Goal: Task Accomplishment & Management: Use online tool/utility

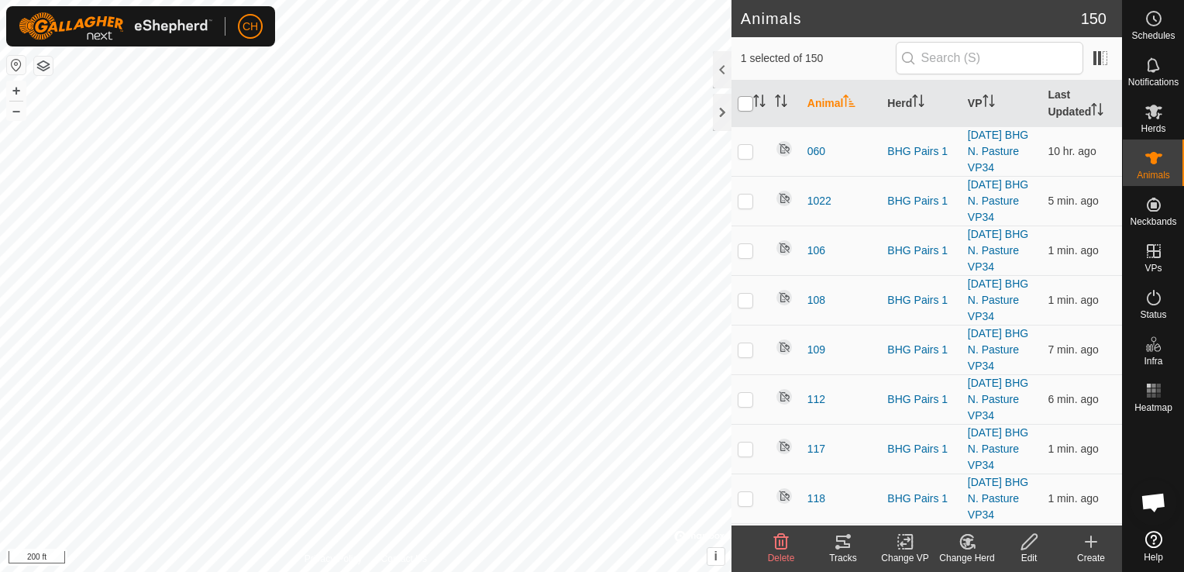
click at [745, 103] on input "checkbox" at bounding box center [746, 104] width 16 height 16
checkbox input "true"
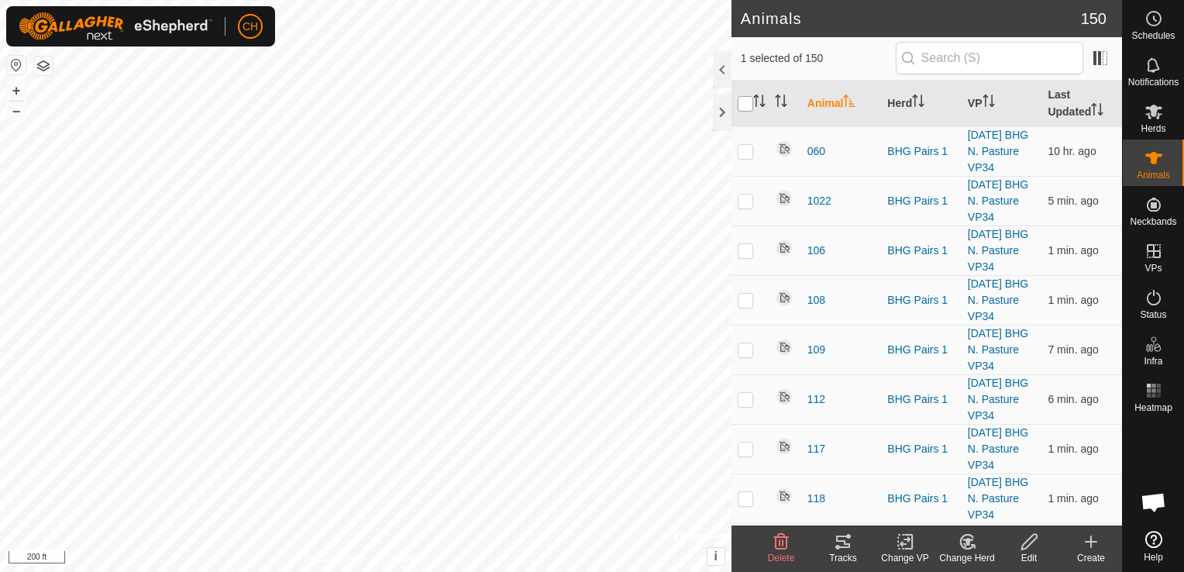
checkbox input "true"
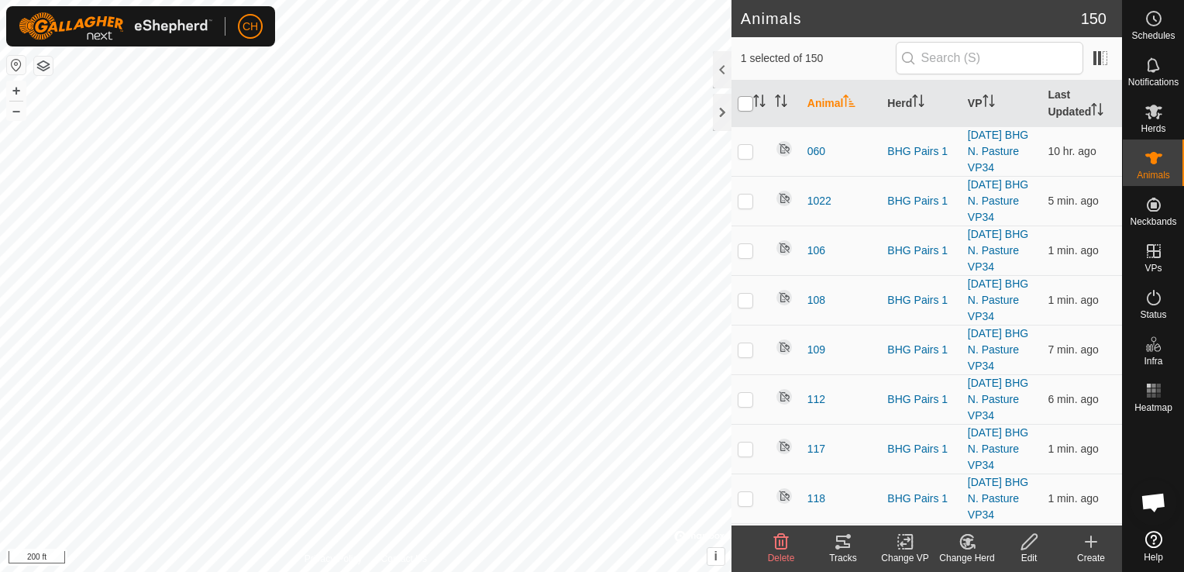
checkbox input "true"
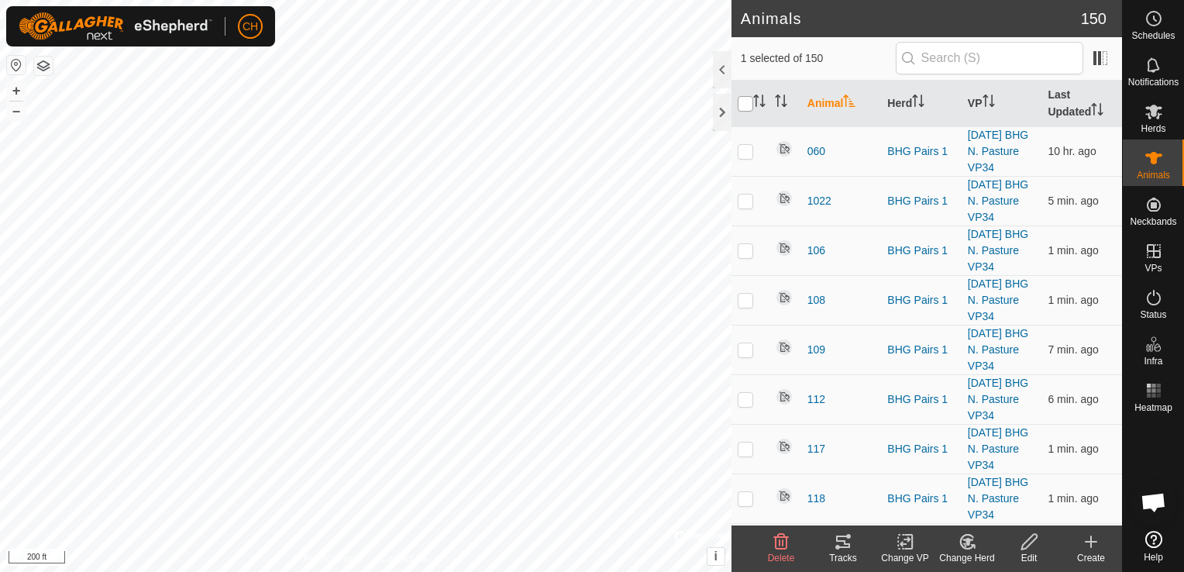
checkbox input "true"
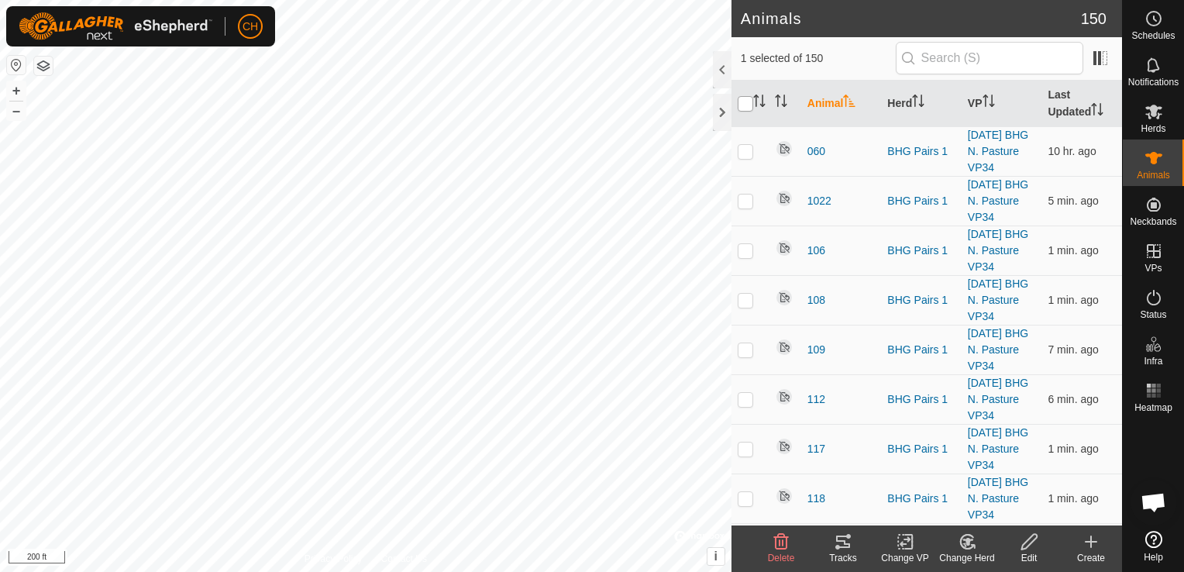
checkbox input "true"
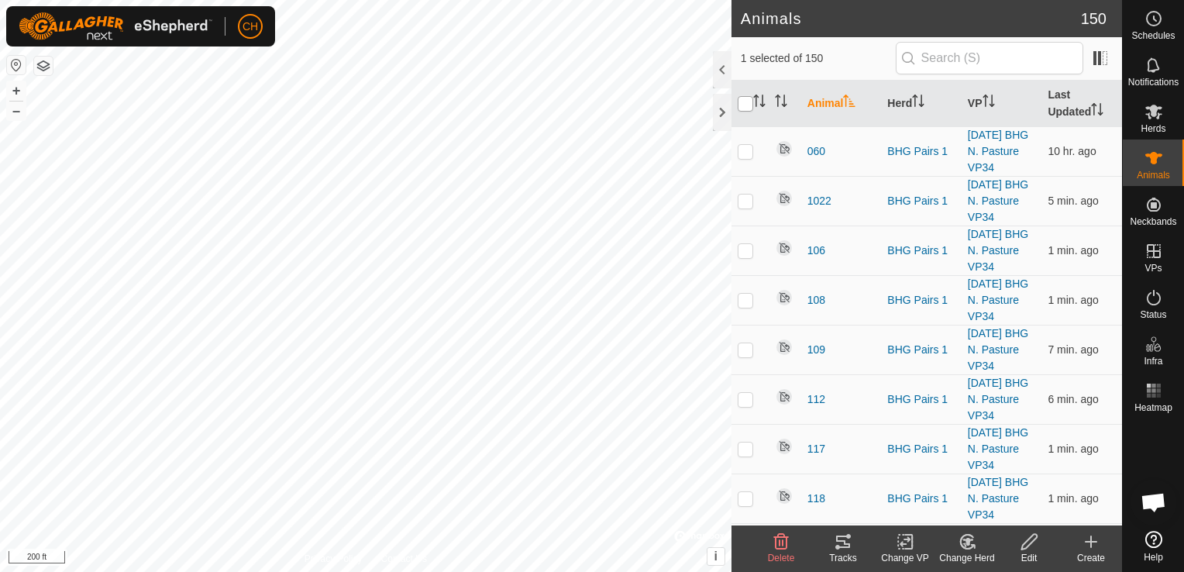
checkbox input "true"
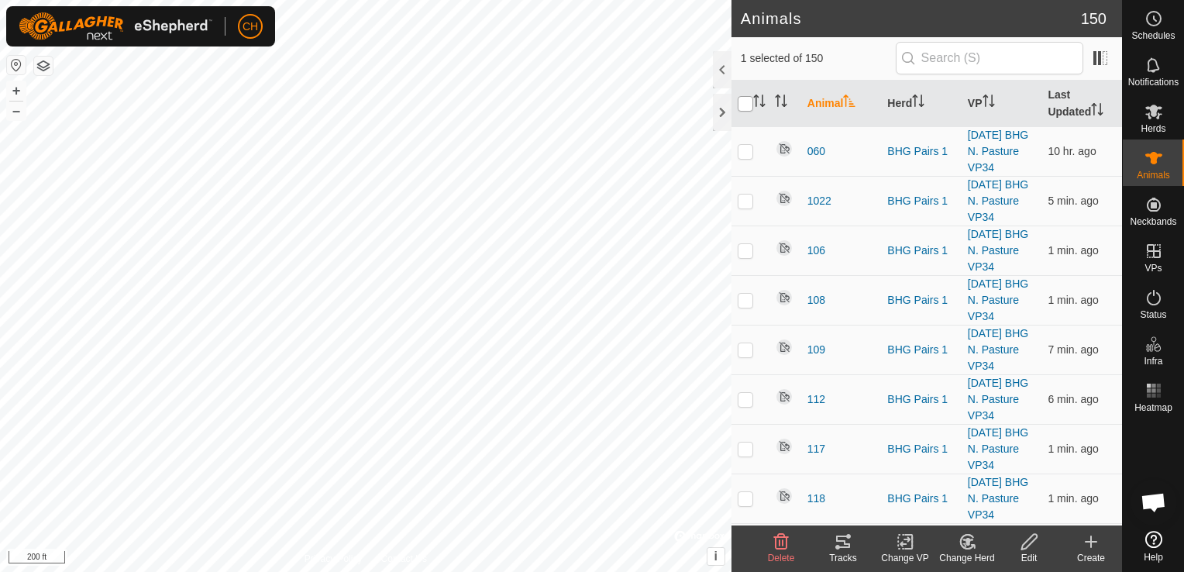
checkbox input "true"
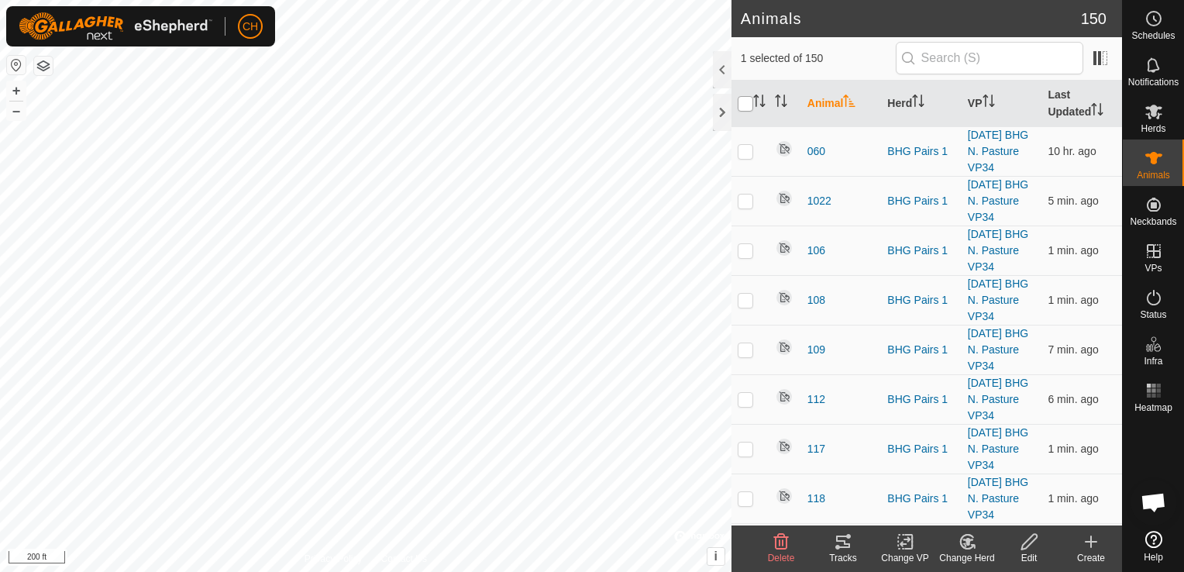
checkbox input "true"
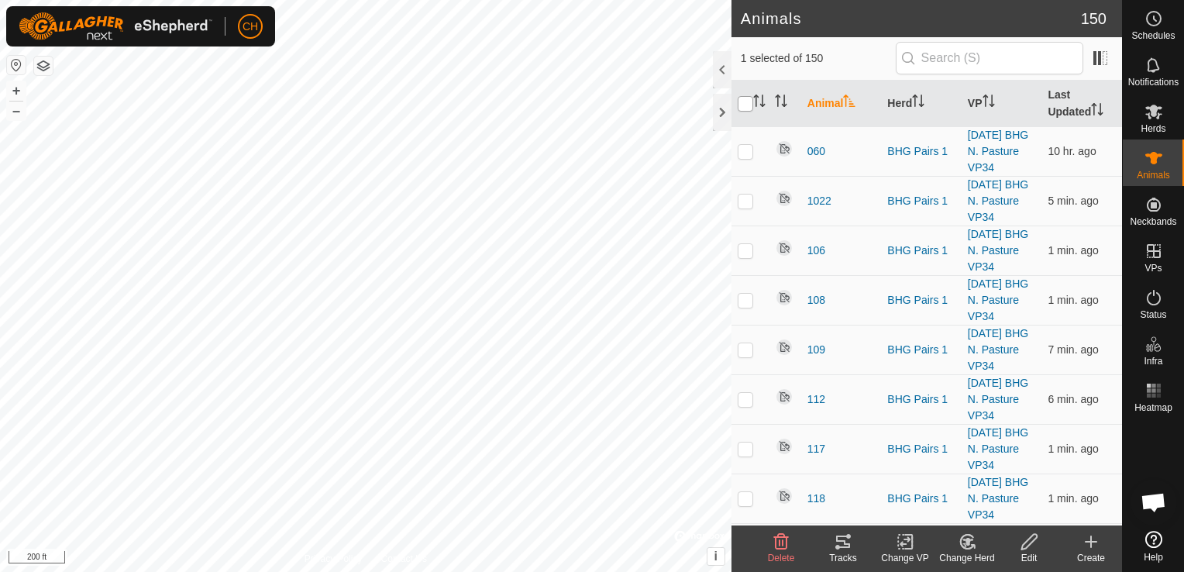
checkbox input "true"
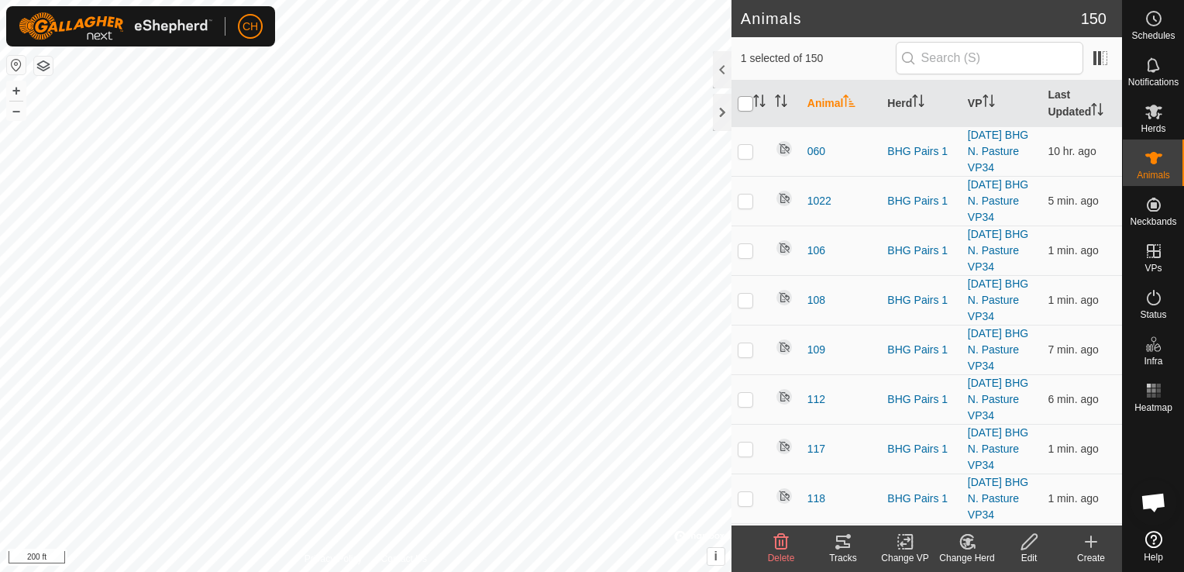
checkbox input "true"
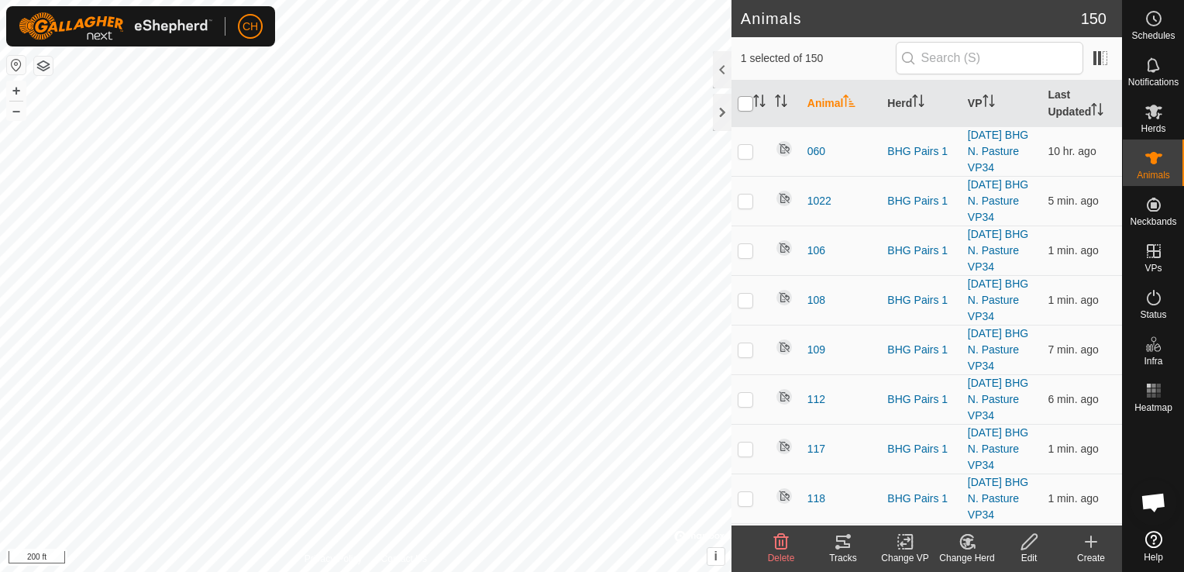
checkbox input "true"
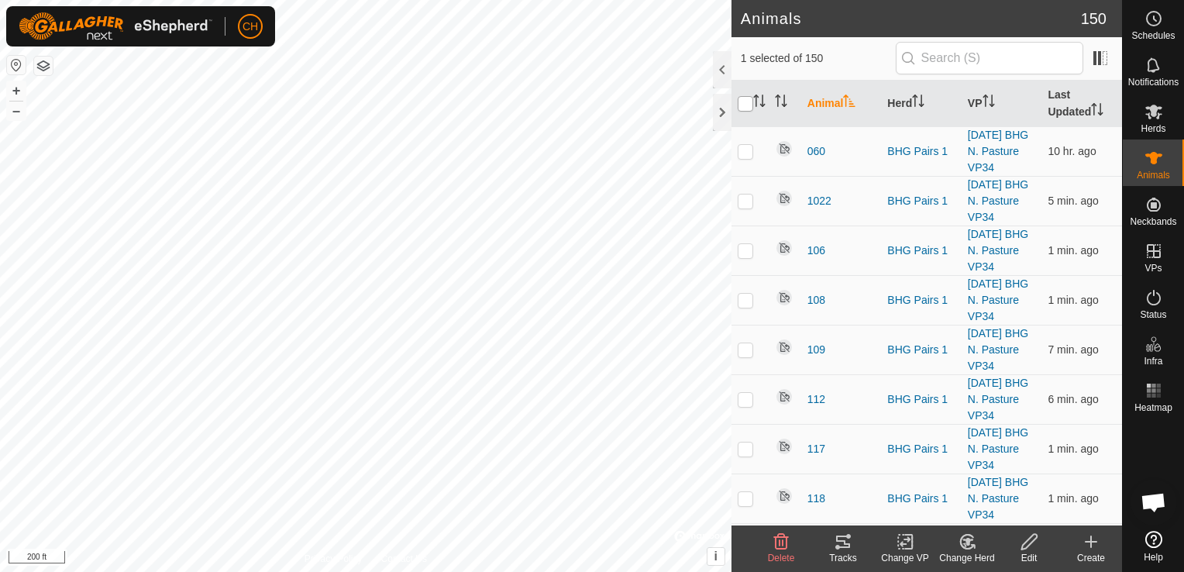
checkbox input "true"
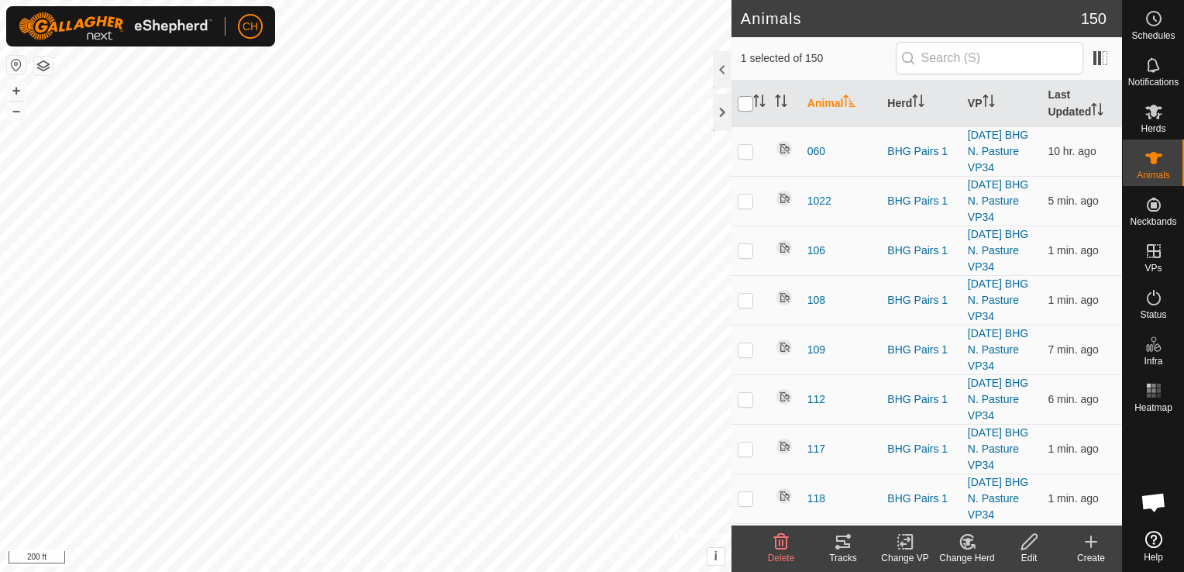
checkbox input "true"
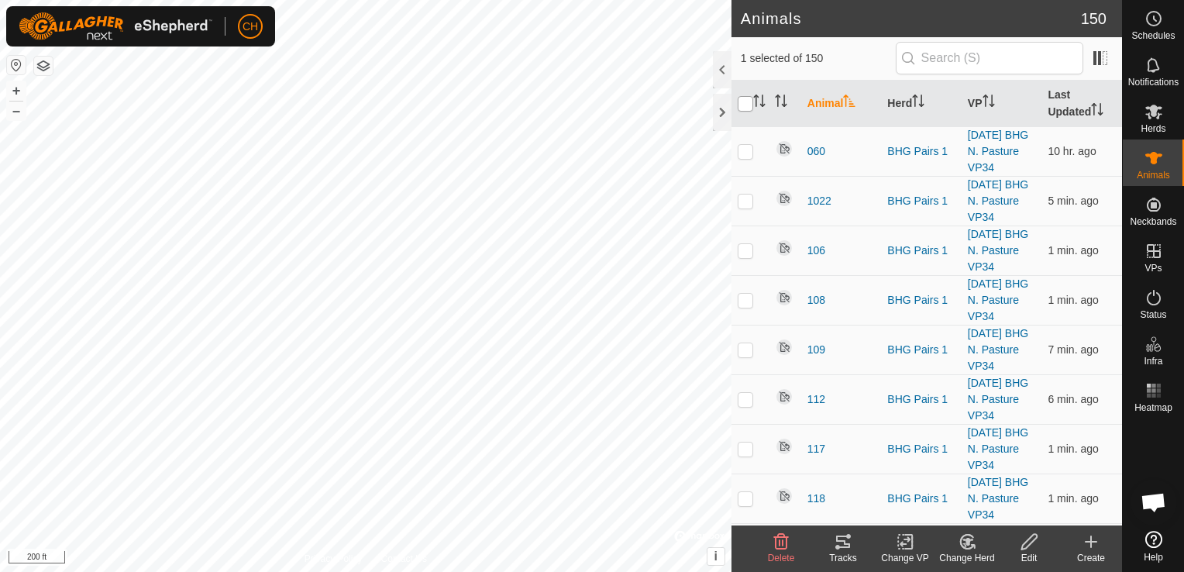
checkbox input "true"
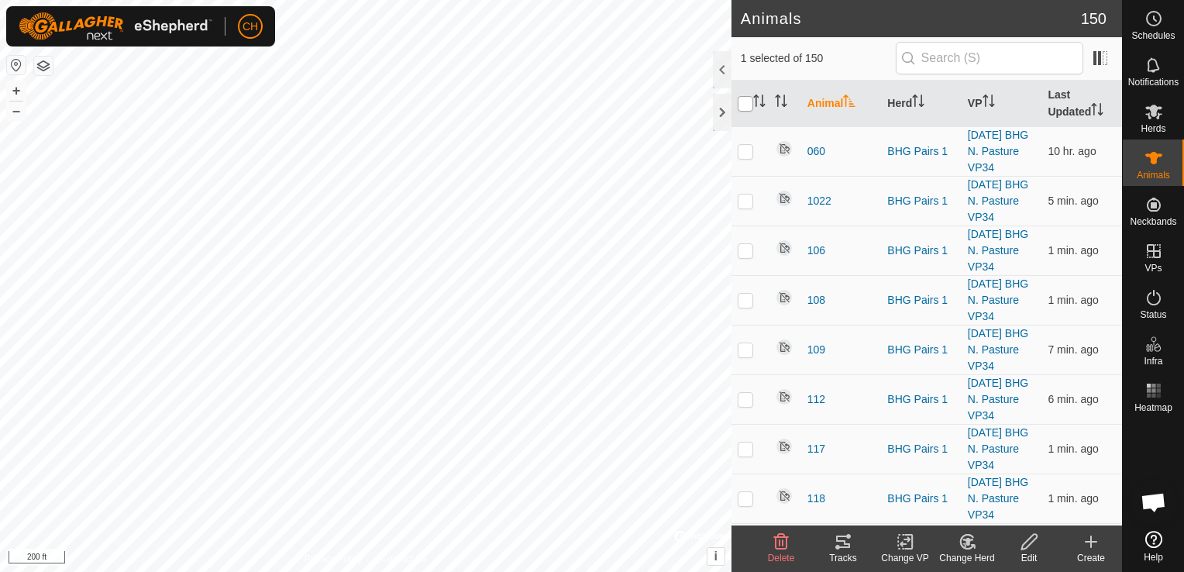
checkbox input "true"
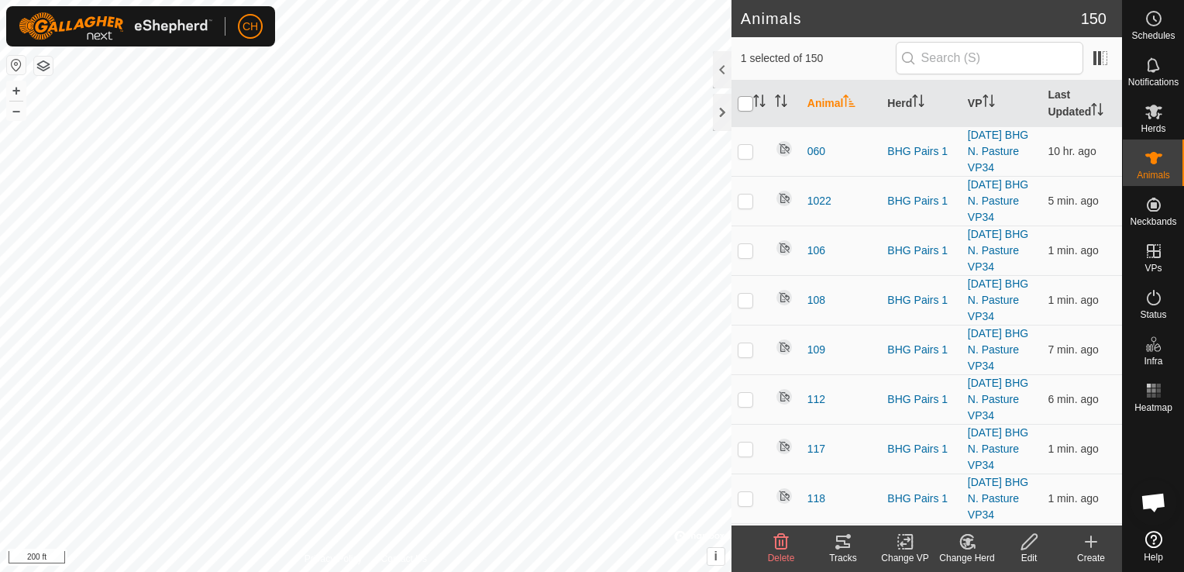
checkbox input "true"
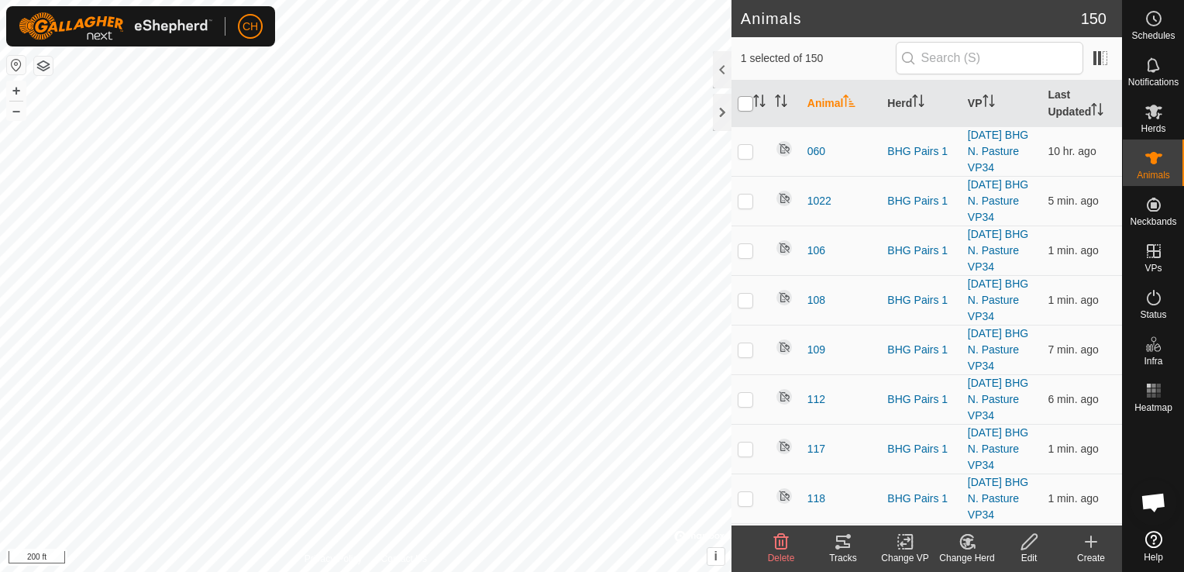
checkbox input "true"
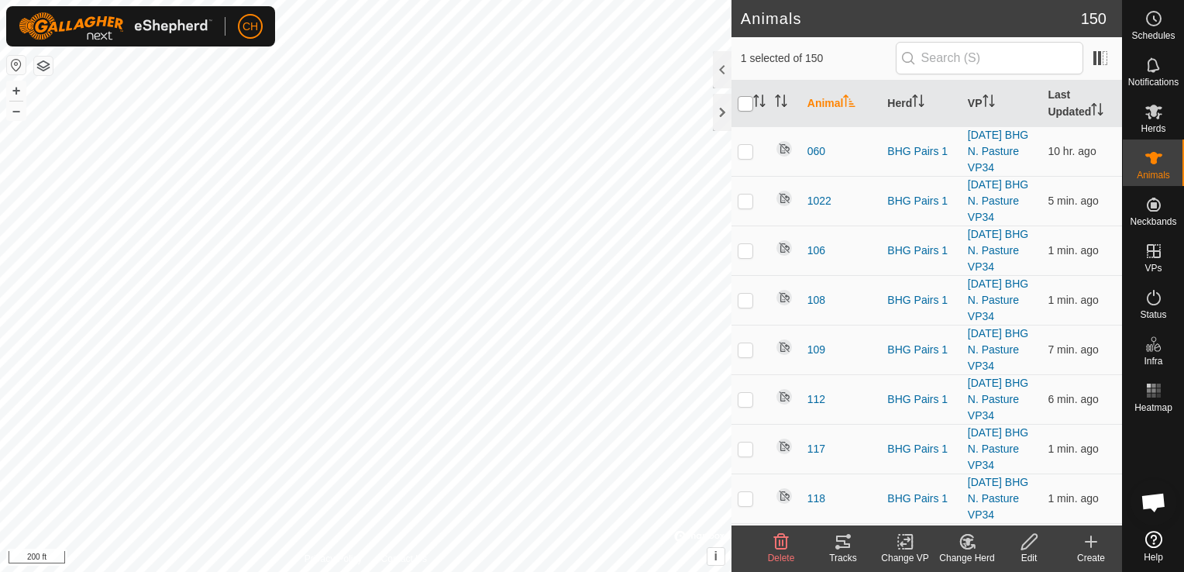
checkbox input "true"
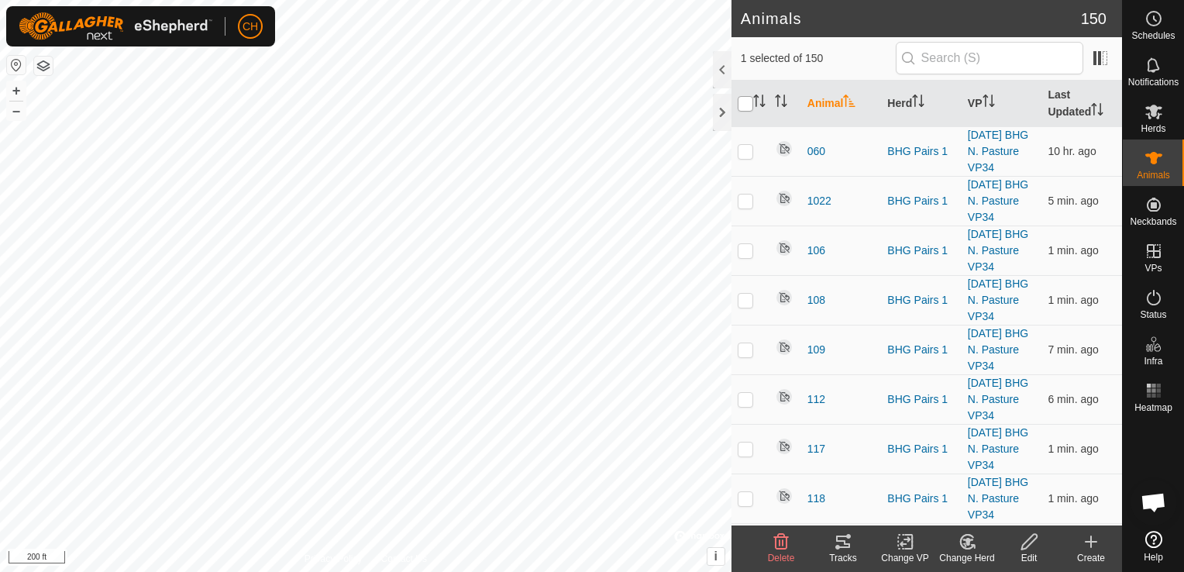
checkbox input "true"
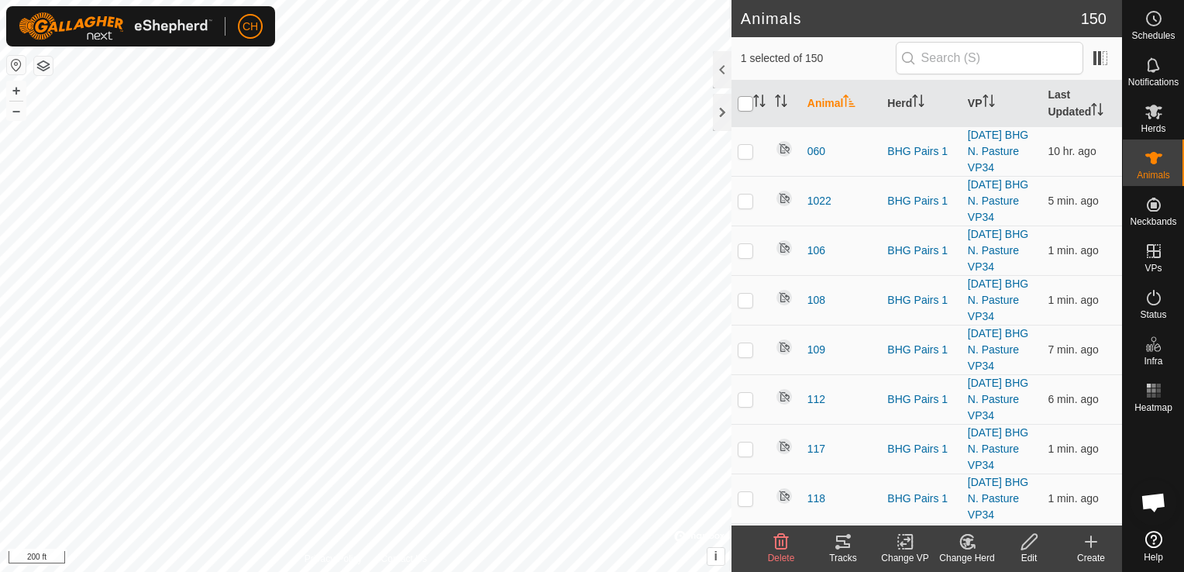
checkbox input "true"
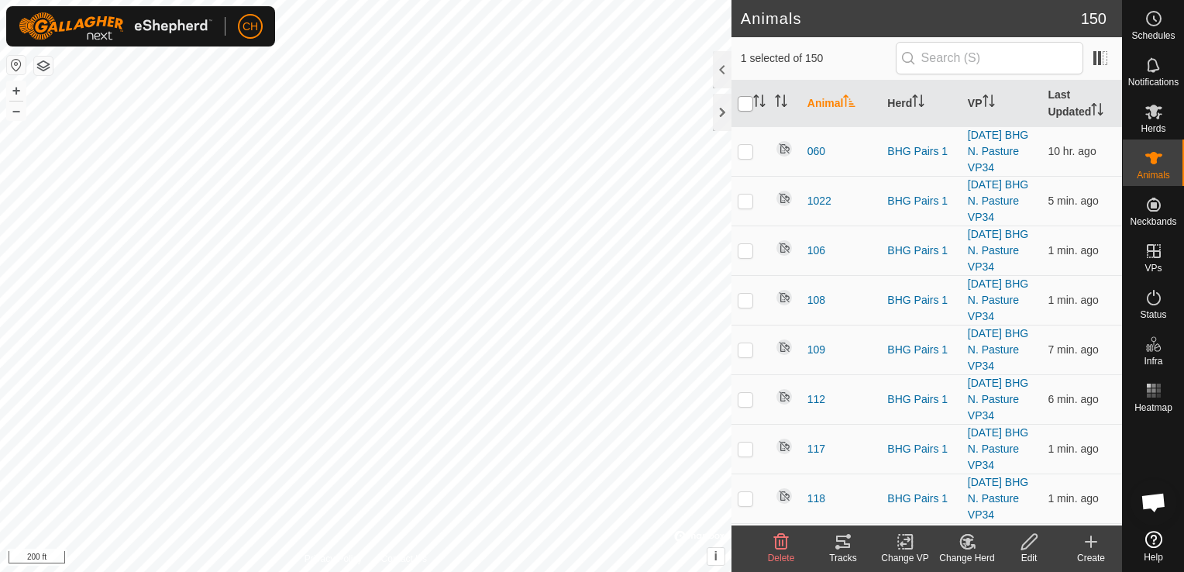
checkbox input "true"
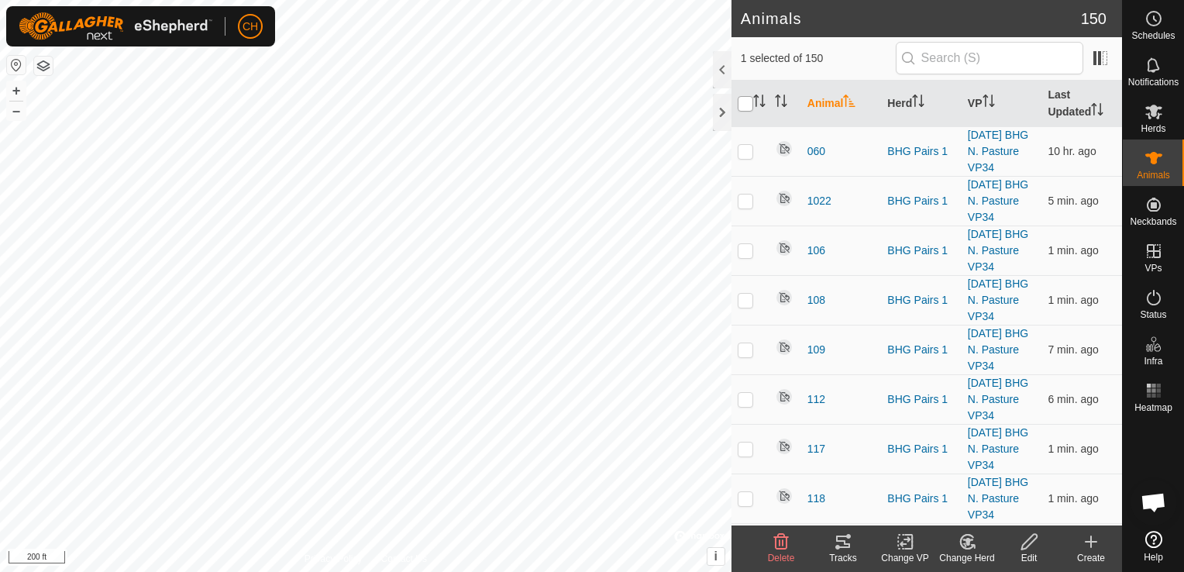
checkbox input "true"
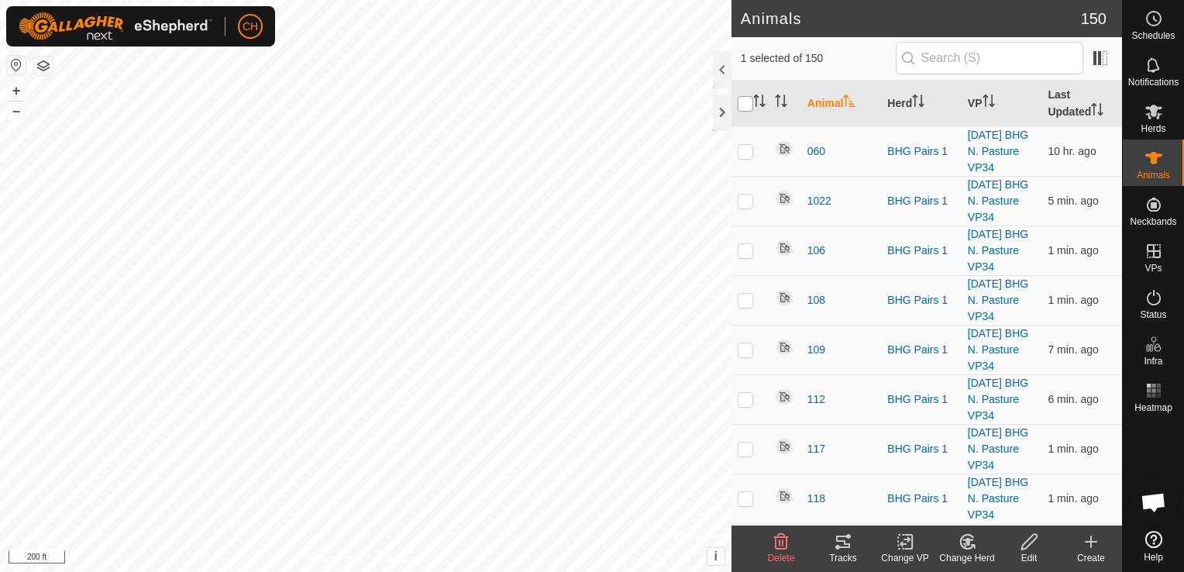
checkbox input "true"
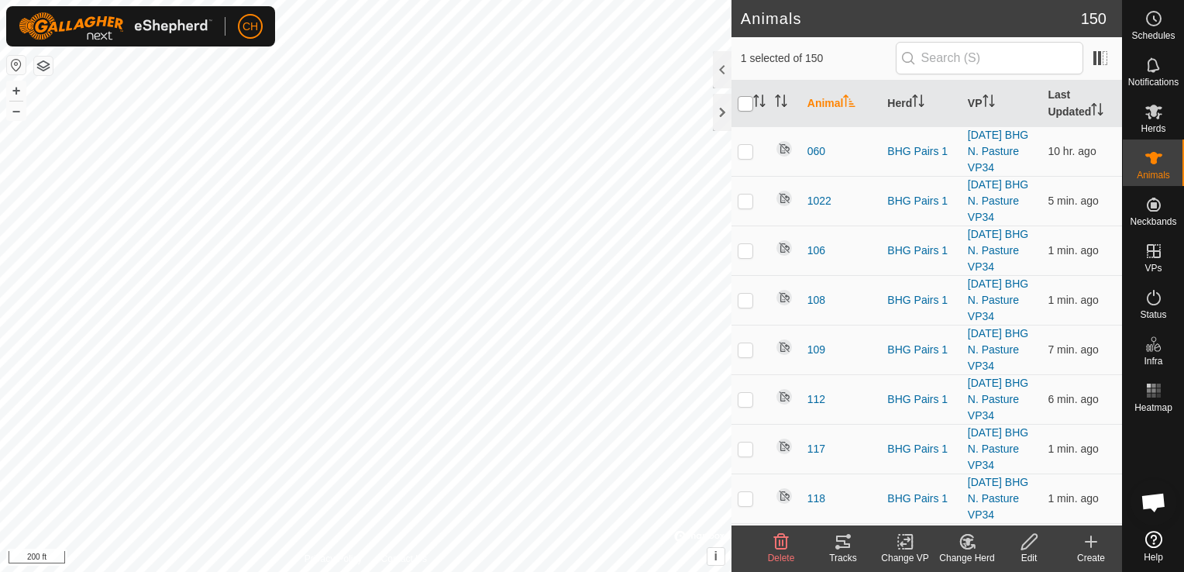
checkbox input "true"
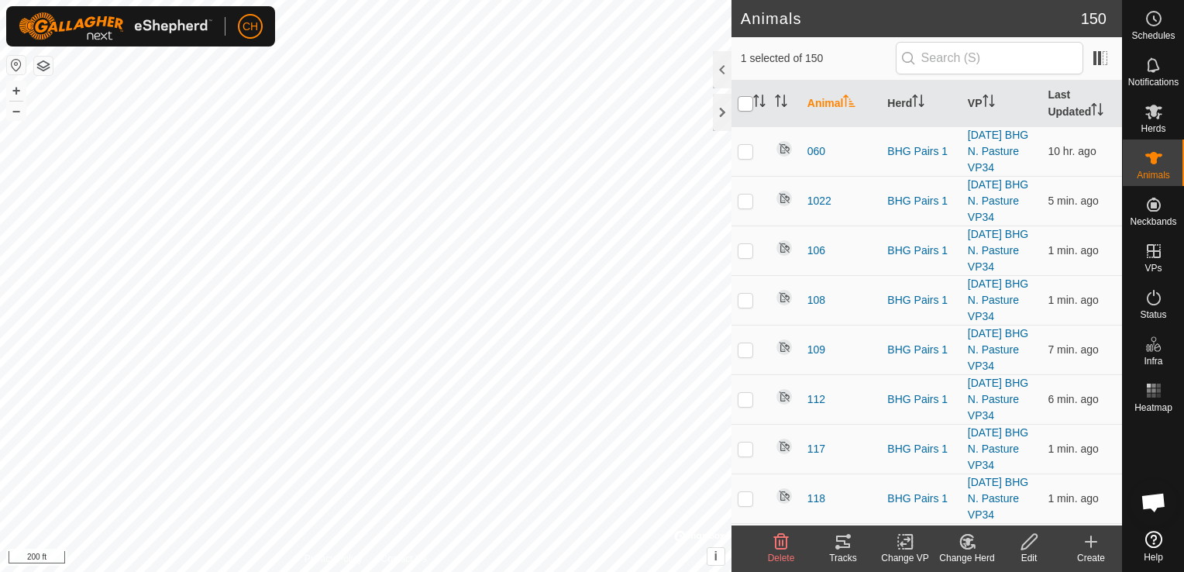
checkbox input "true"
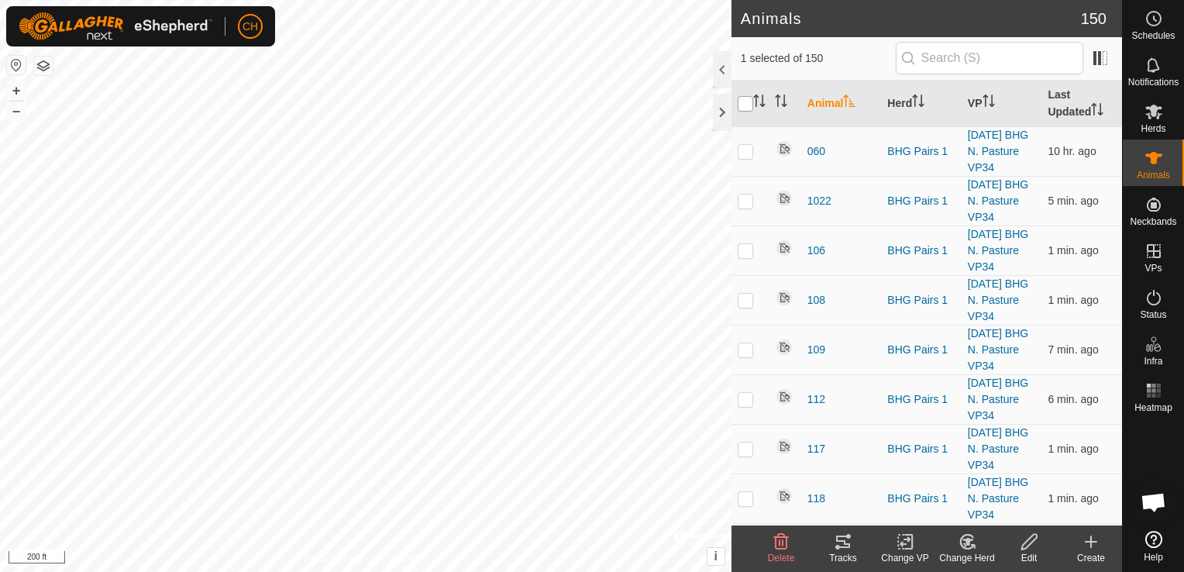
checkbox input "true"
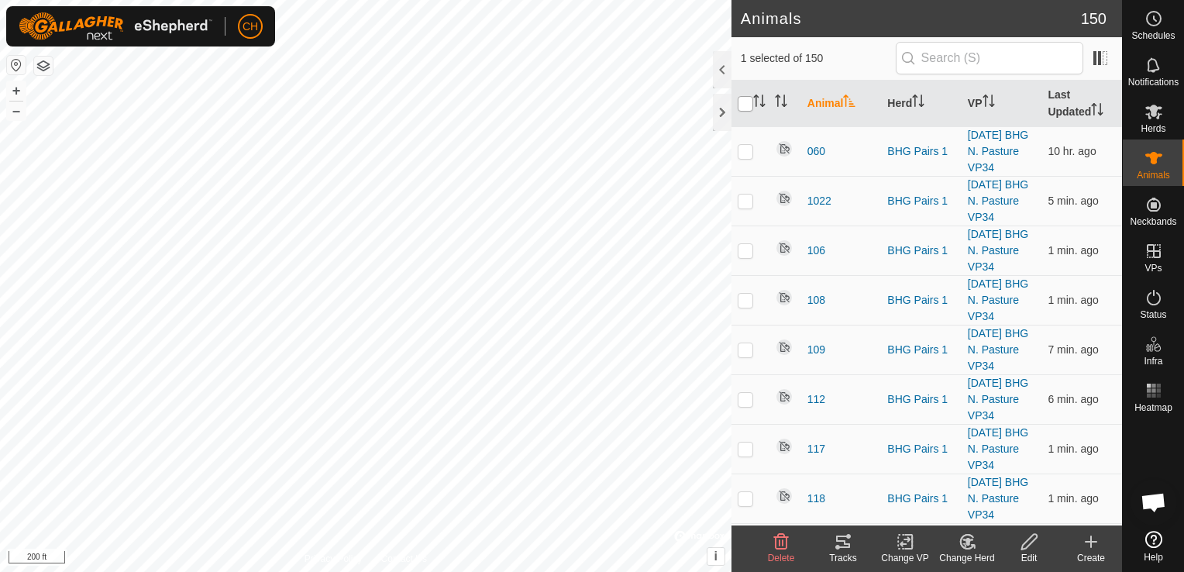
checkbox input "true"
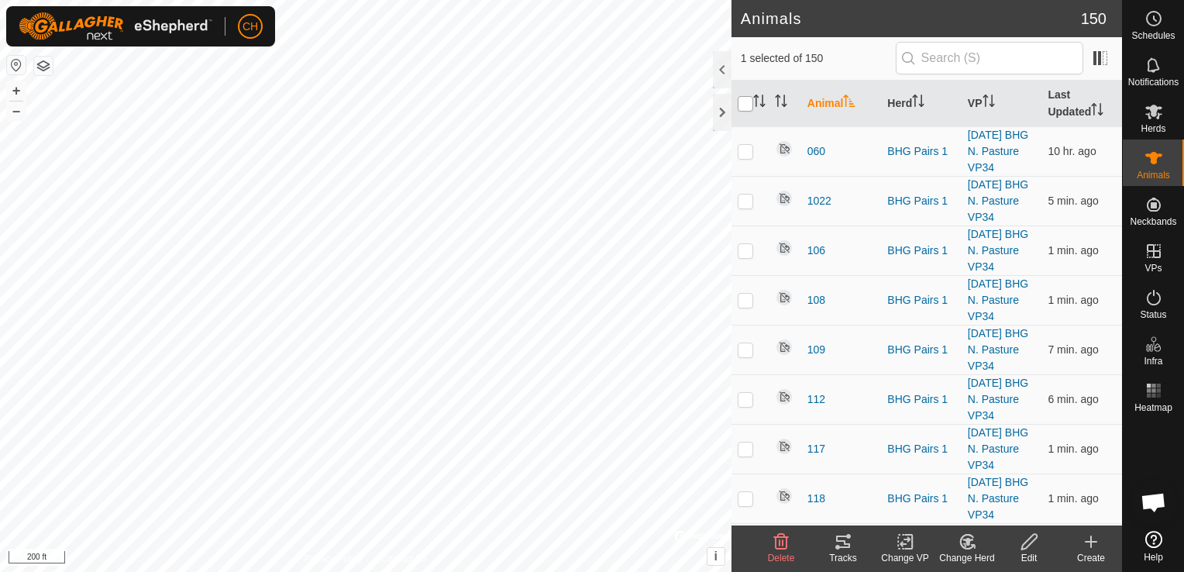
checkbox input "true"
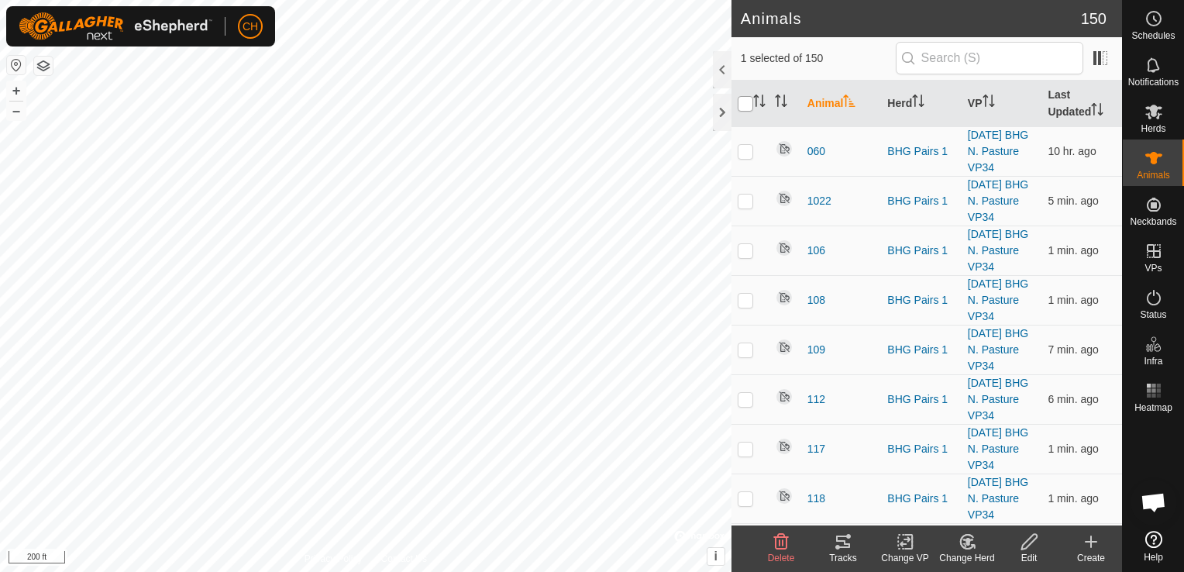
checkbox input "true"
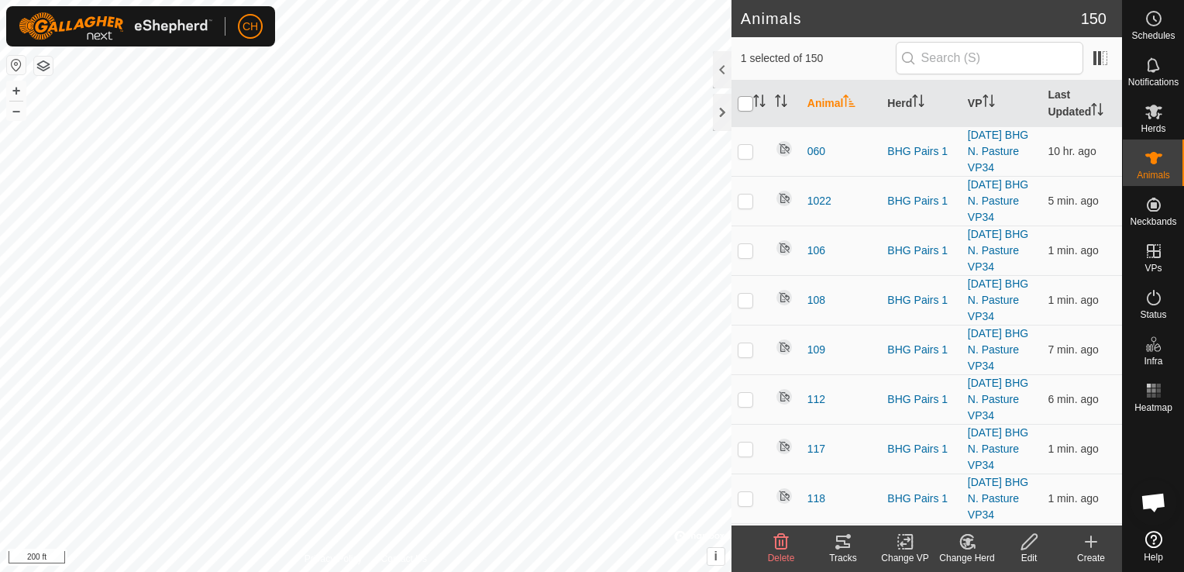
checkbox input "true"
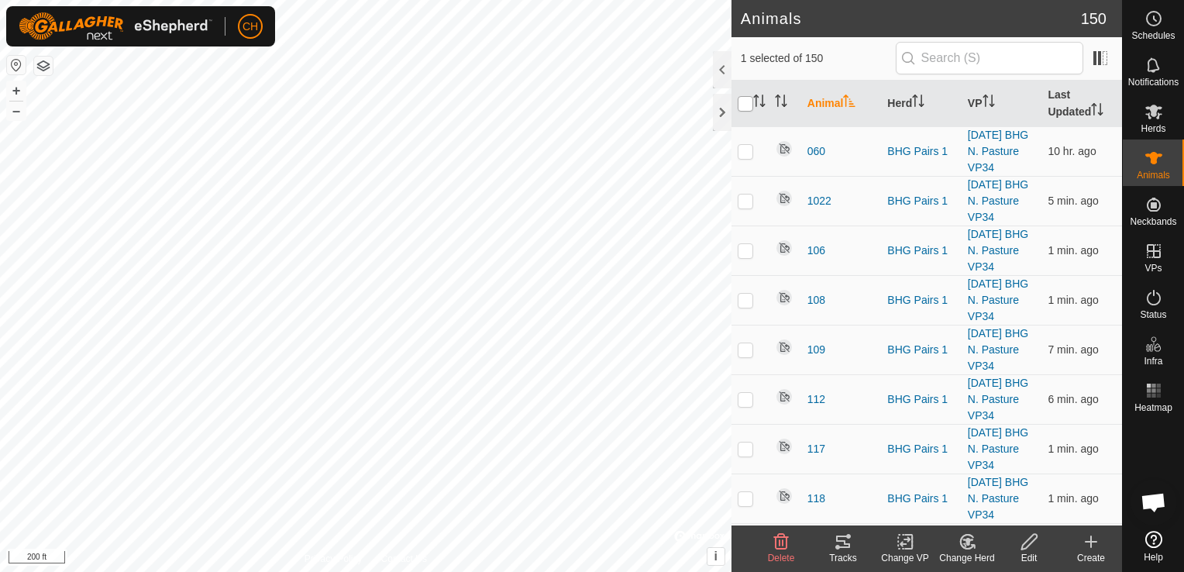
checkbox input "true"
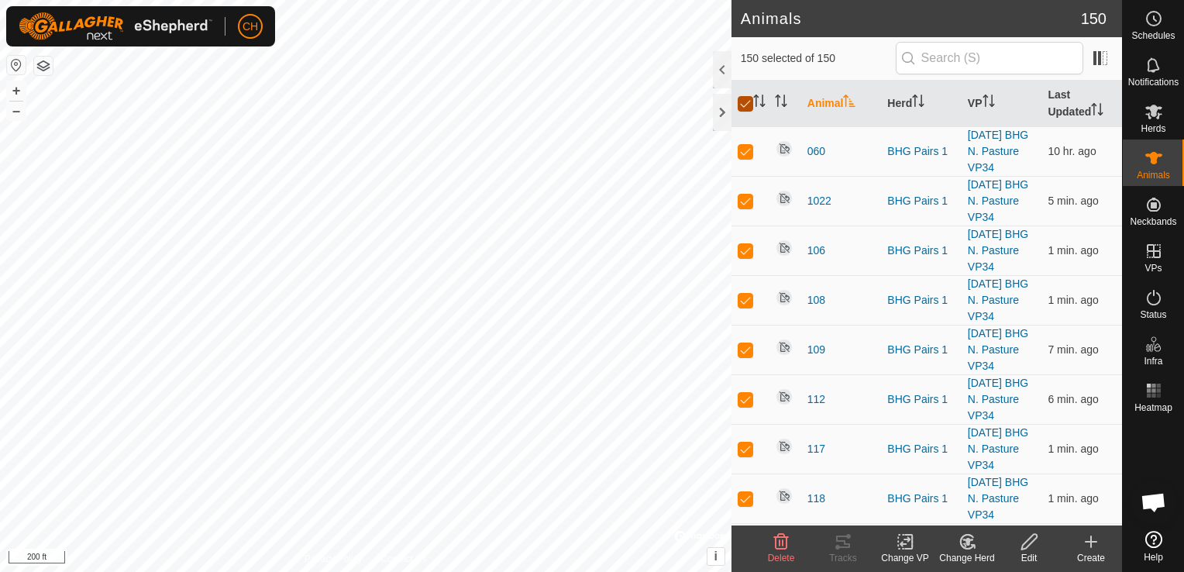
click at [745, 103] on input "checkbox" at bounding box center [746, 104] width 16 height 16
checkbox input "false"
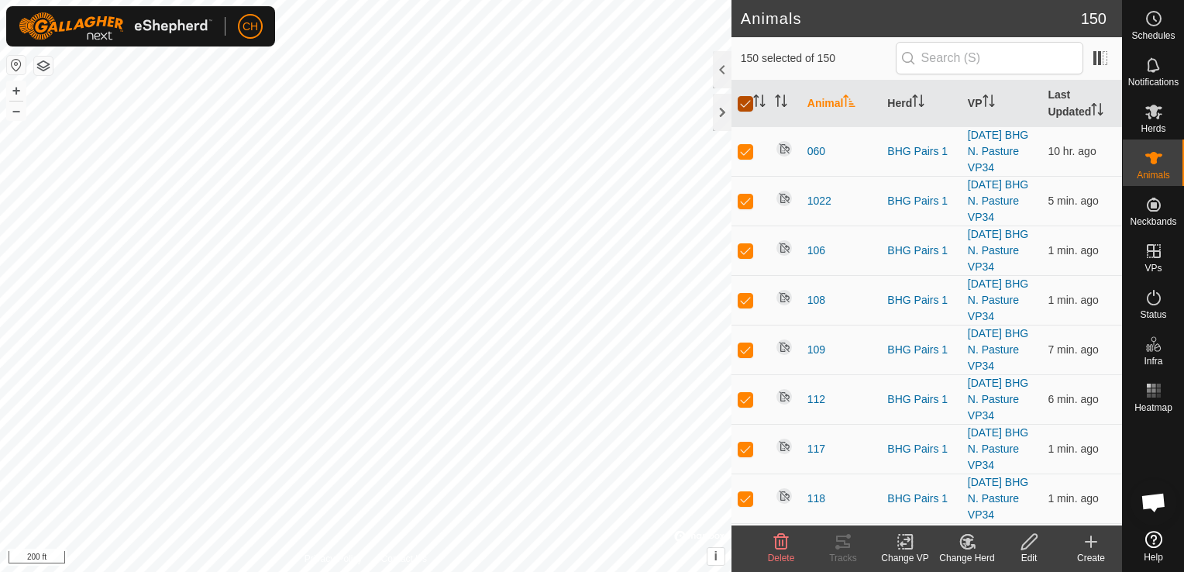
checkbox input "false"
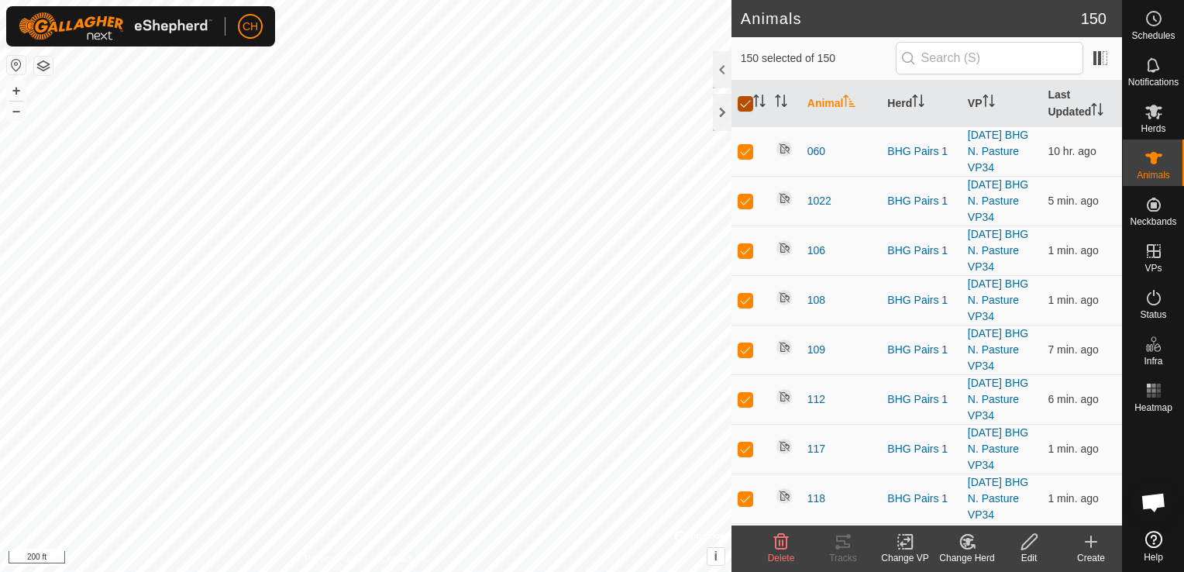
checkbox input "false"
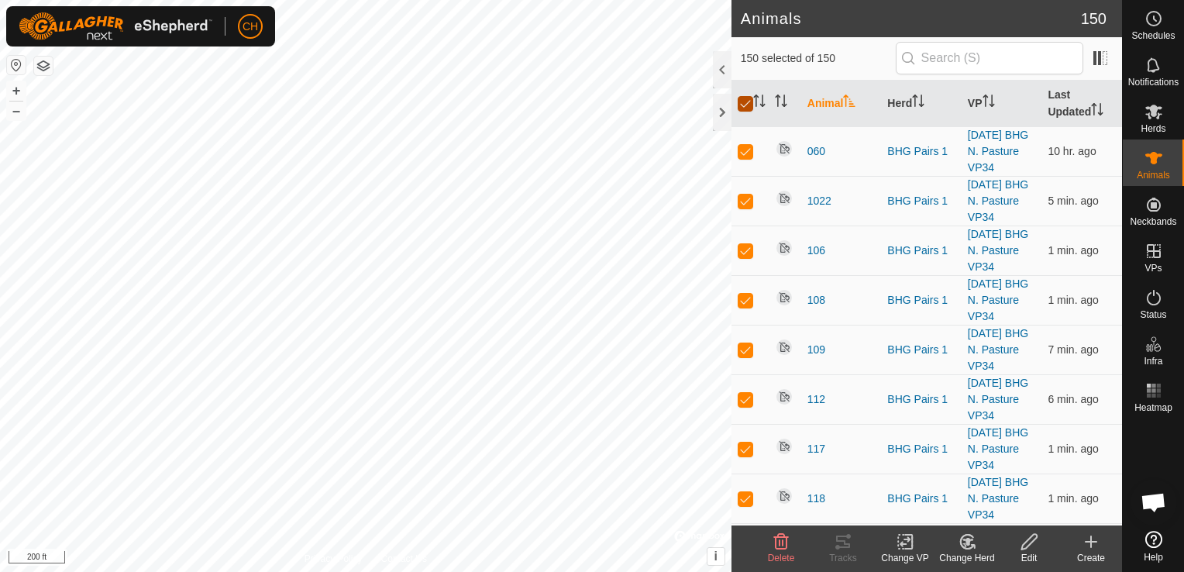
checkbox input "false"
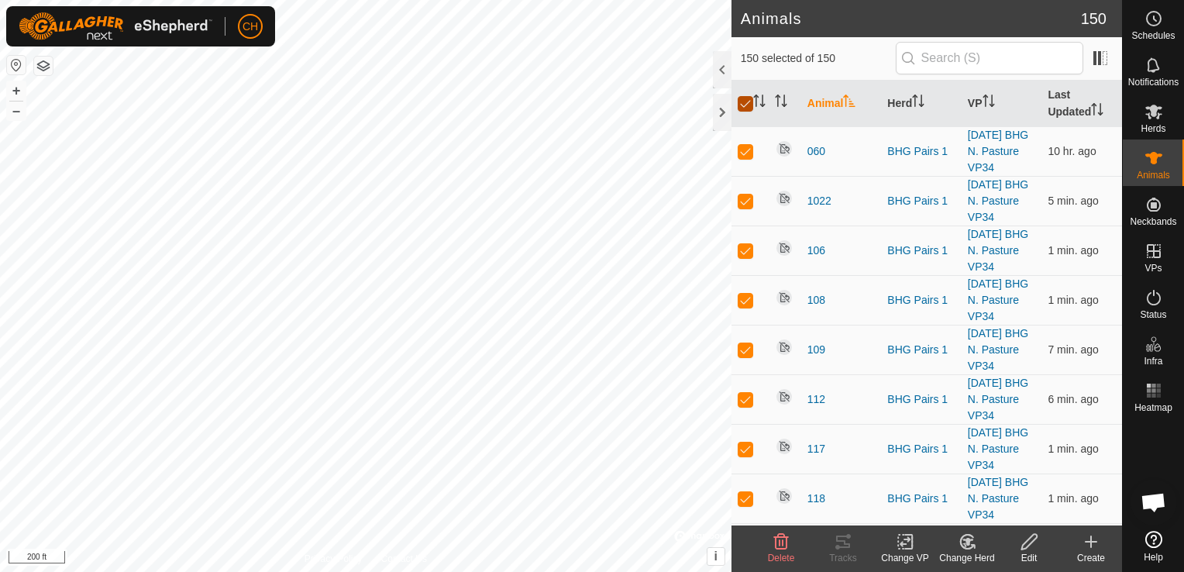
checkbox input "false"
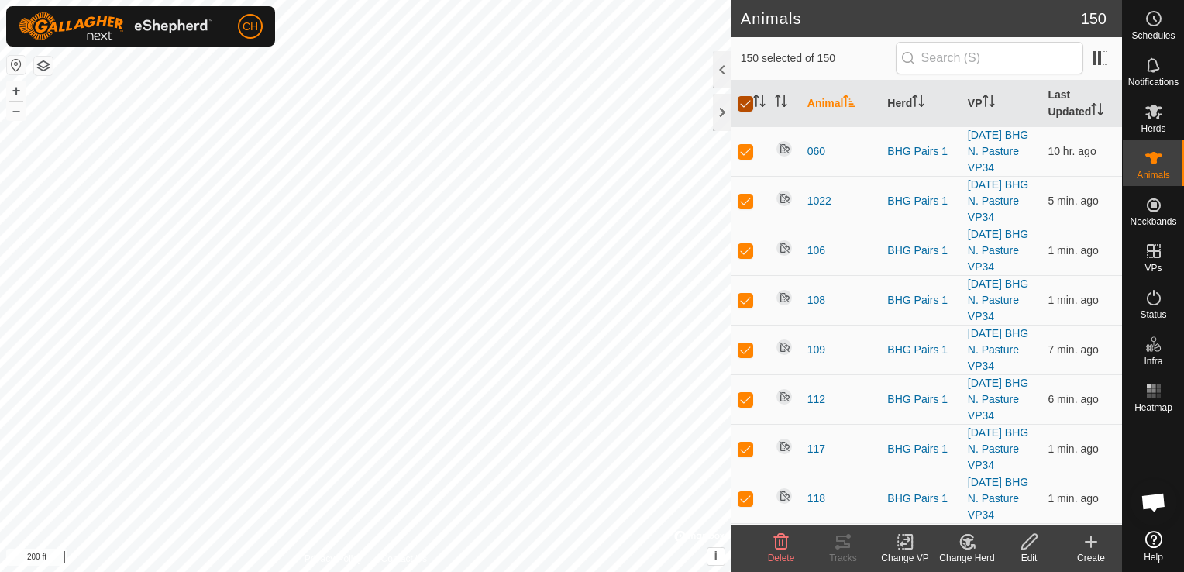
checkbox input "false"
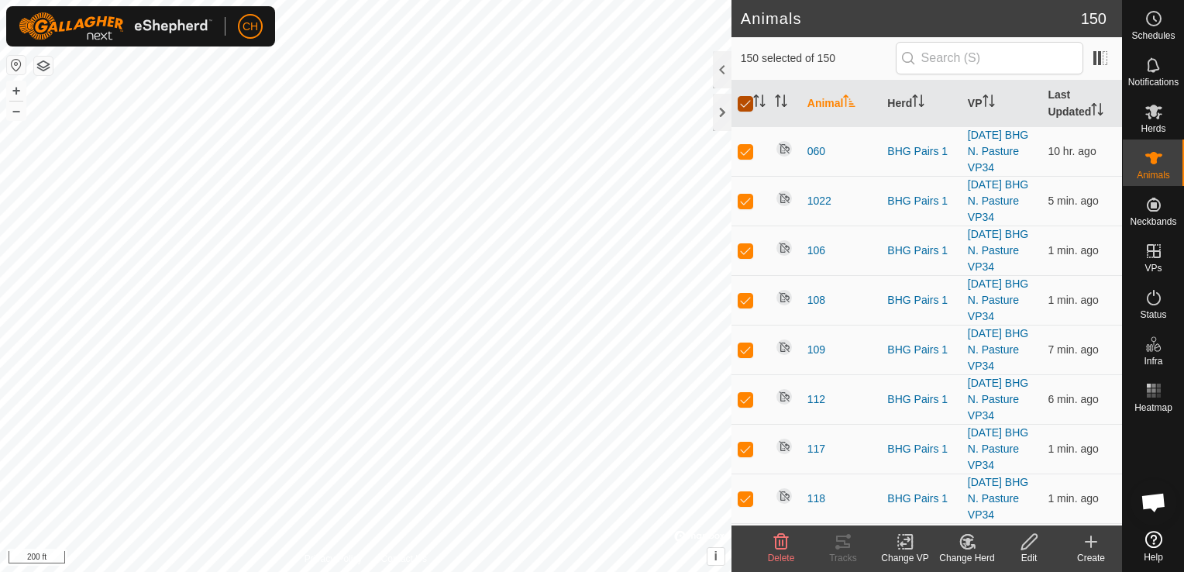
checkbox input "false"
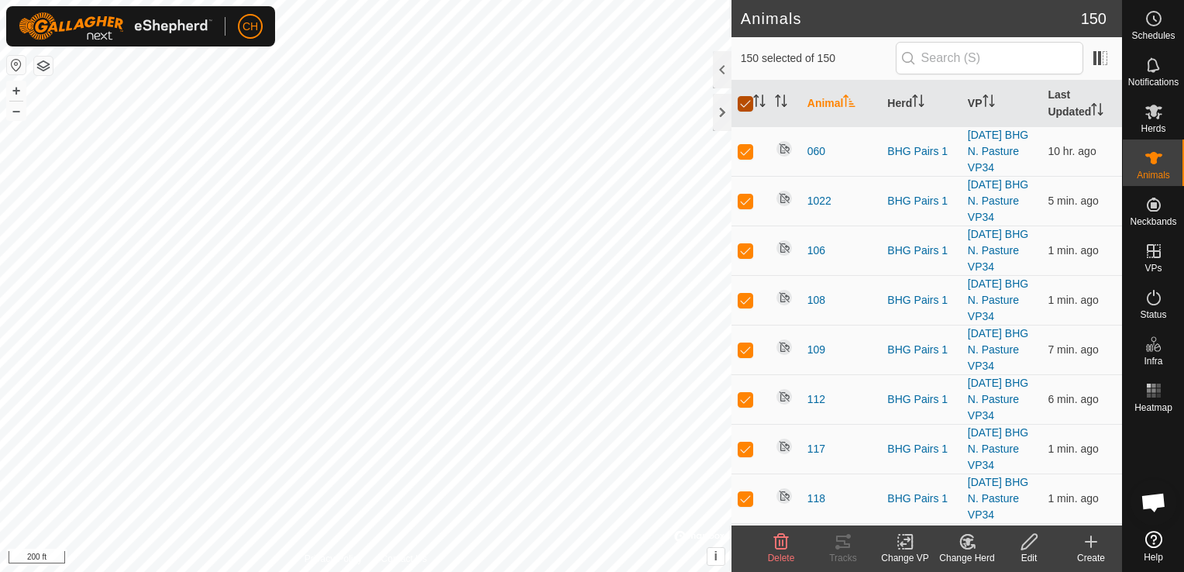
checkbox input "false"
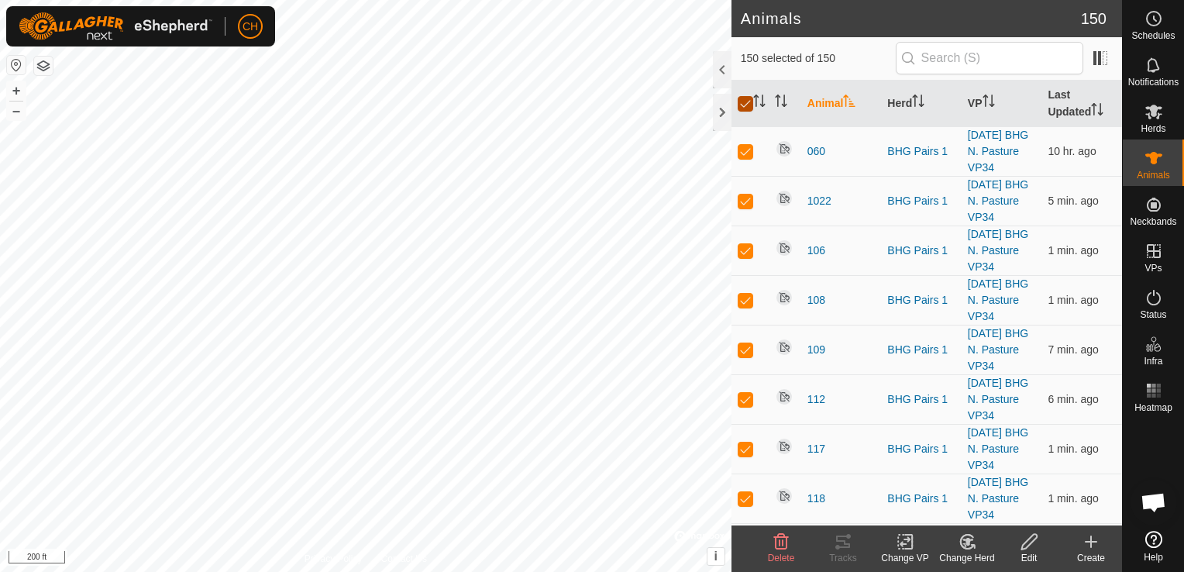
checkbox input "false"
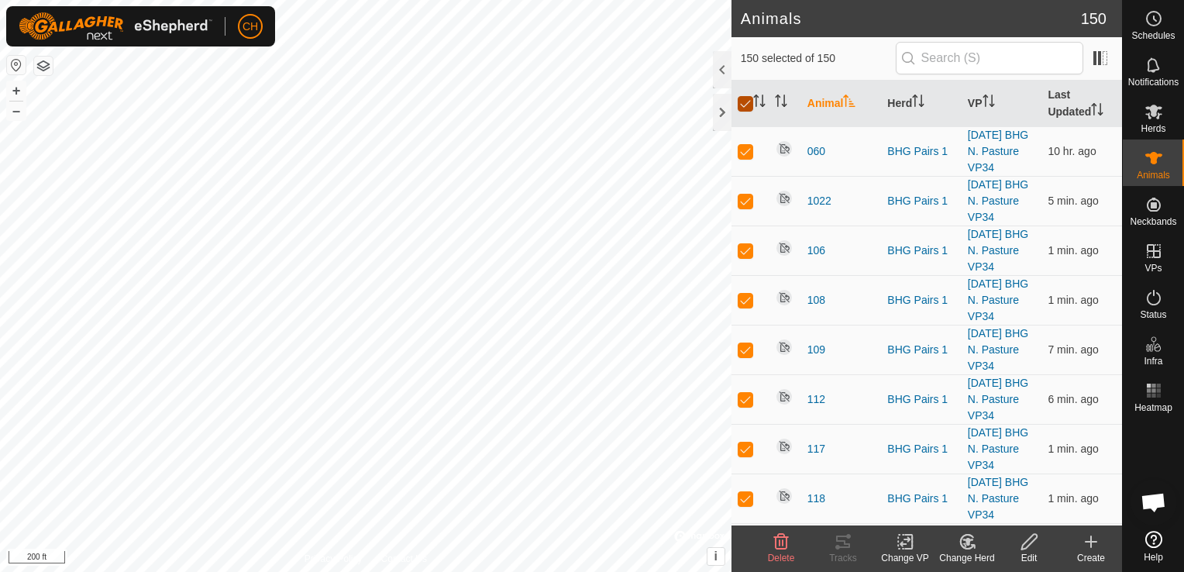
checkbox input "false"
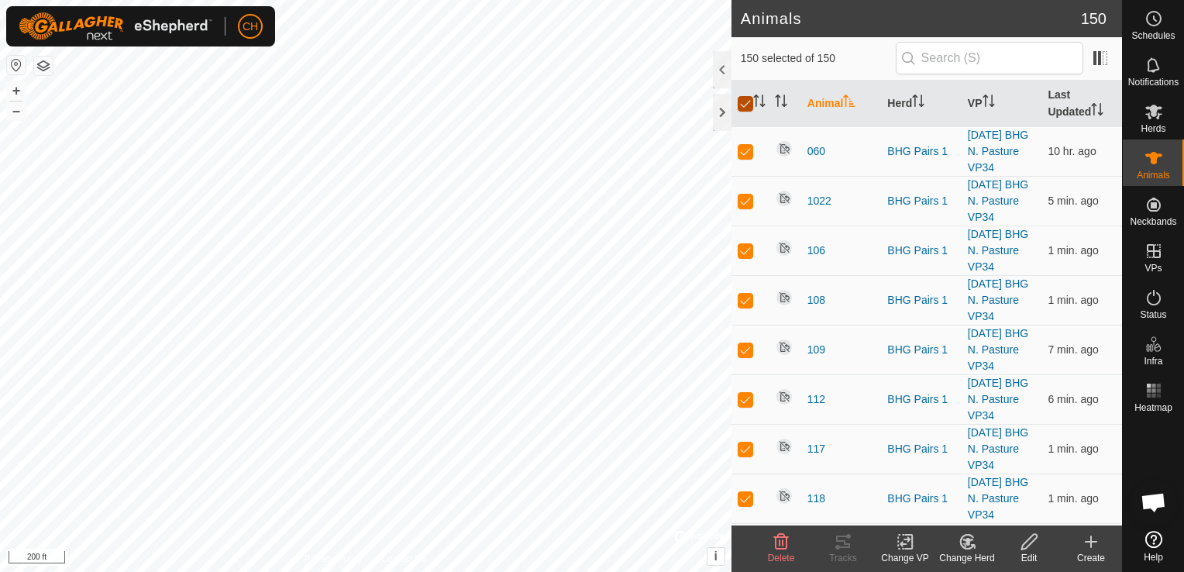
checkbox input "false"
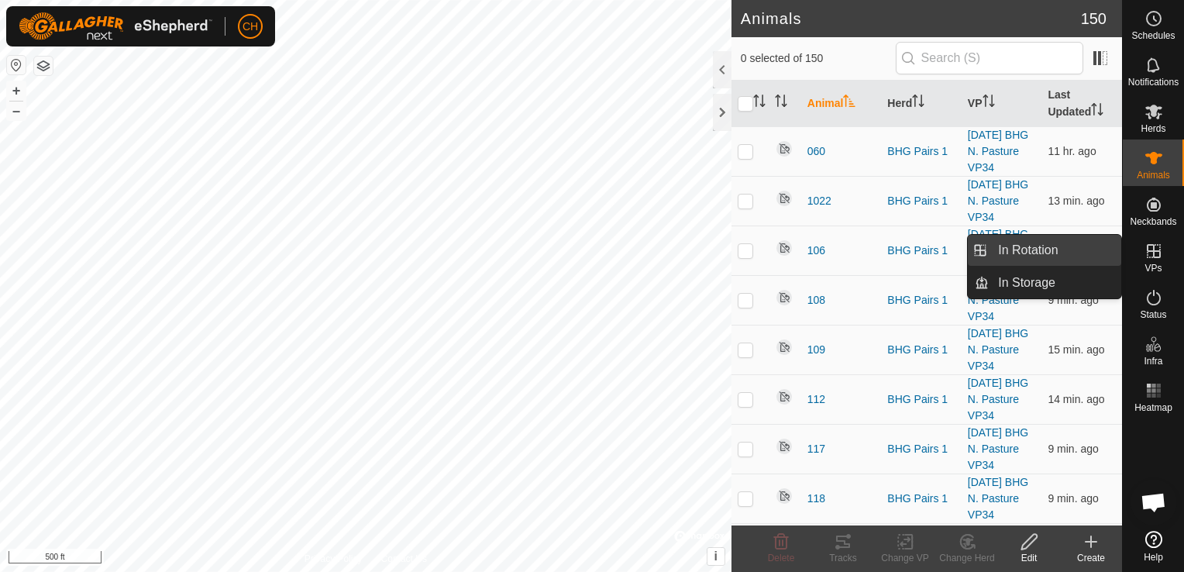
click at [1077, 257] on link "In Rotation" at bounding box center [1055, 250] width 133 height 31
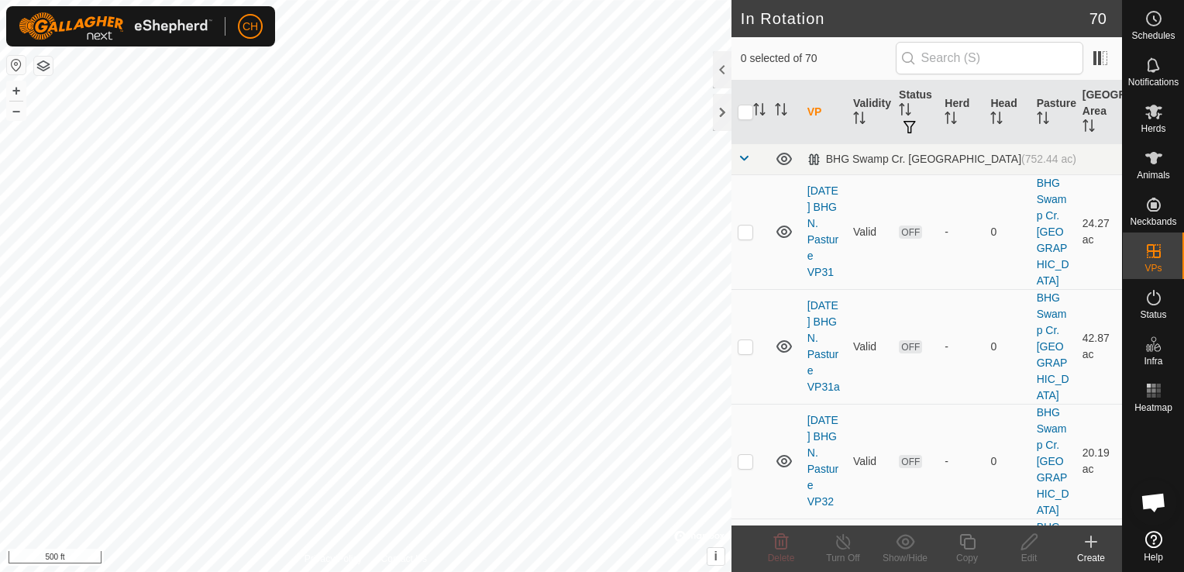
click at [1091, 538] on icon at bounding box center [1091, 541] width 0 height 11
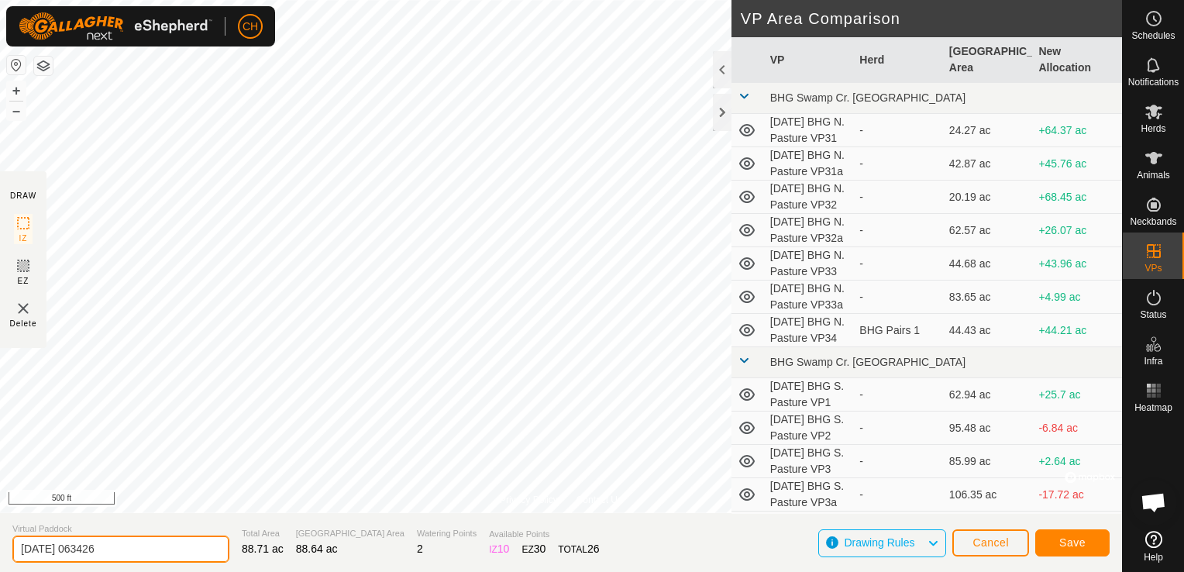
click at [130, 550] on input "[DATE] 063426" at bounding box center [120, 549] width 217 height 27
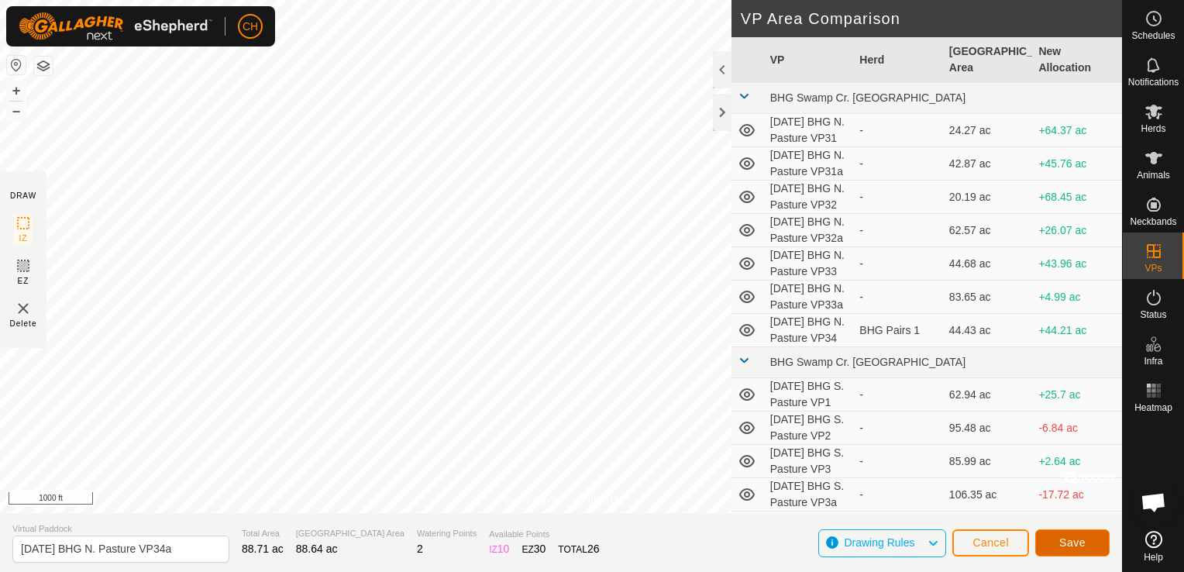
click at [1067, 539] on span "Save" at bounding box center [1072, 542] width 26 height 12
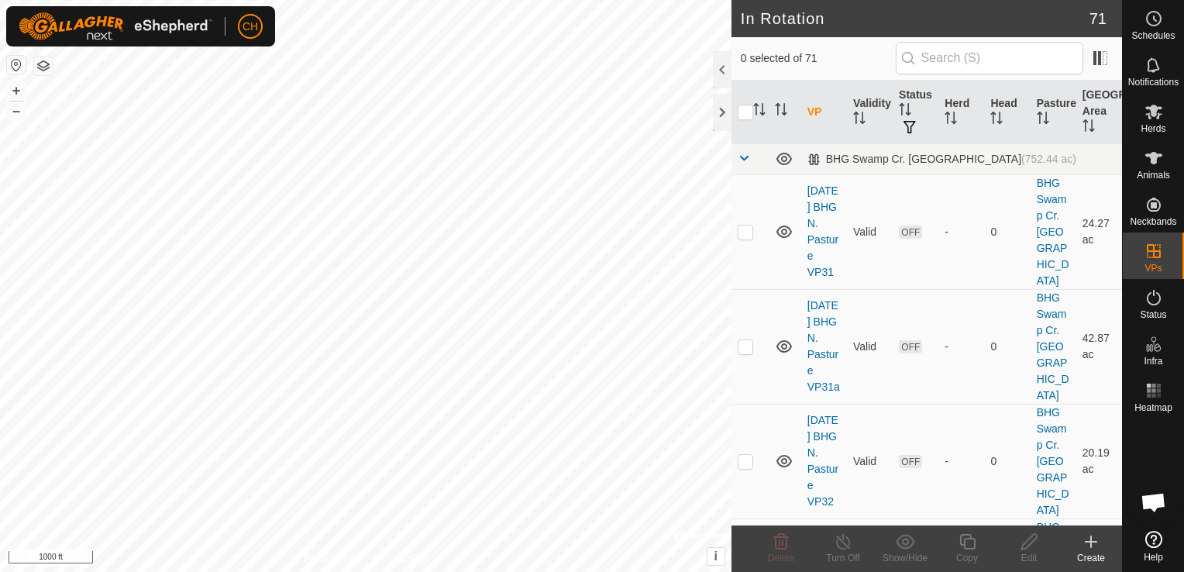
click at [1152, 510] on span "Open chat" at bounding box center [1154, 504] width 26 height 22
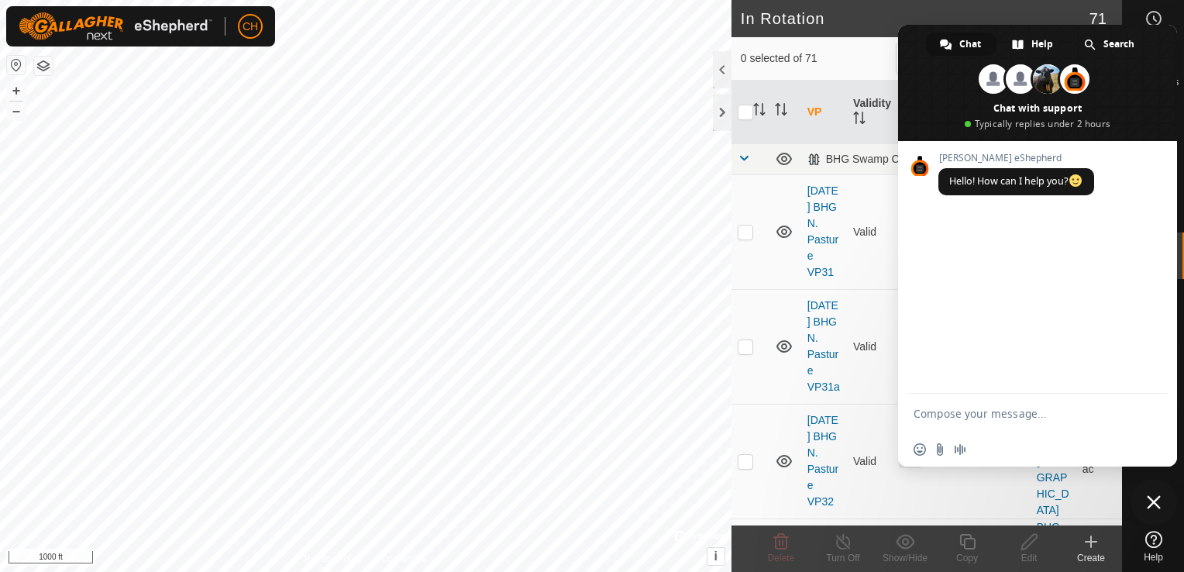
click at [858, 14] on h2 "In Rotation" at bounding box center [915, 18] width 349 height 19
click at [1158, 504] on span "Close chat" at bounding box center [1154, 502] width 14 height 14
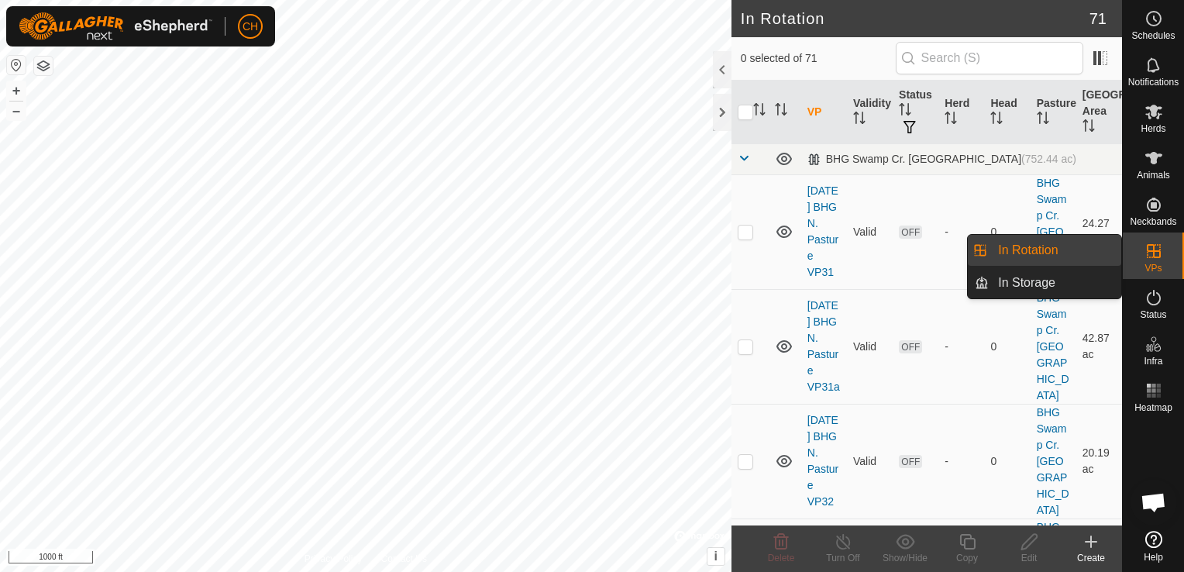
click at [1010, 253] on link "In Rotation" at bounding box center [1055, 250] width 133 height 31
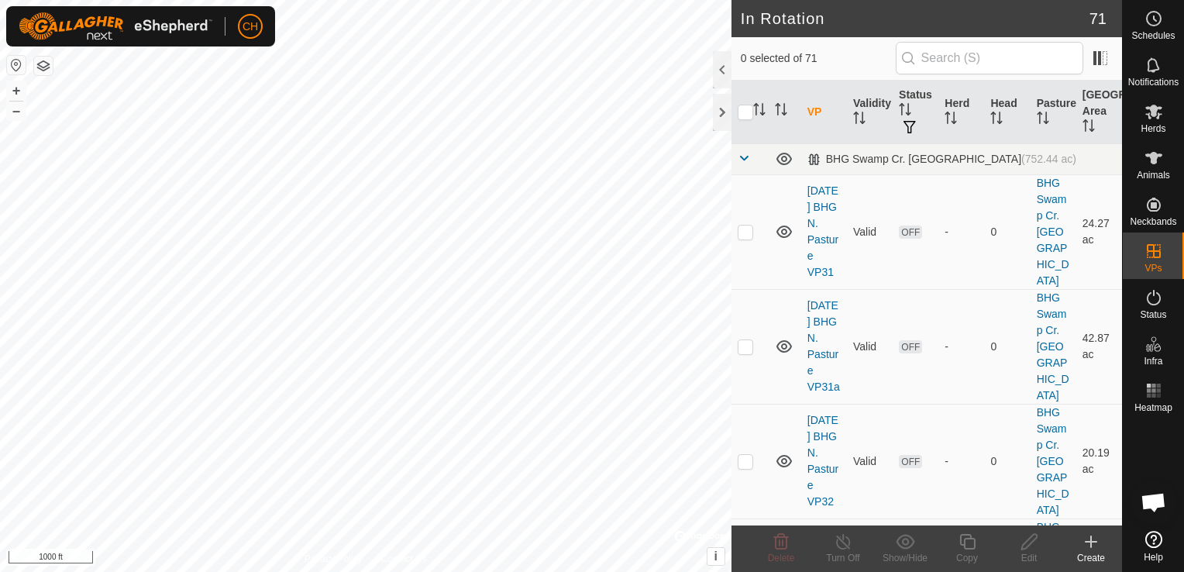
click at [1090, 544] on icon at bounding box center [1091, 541] width 19 height 19
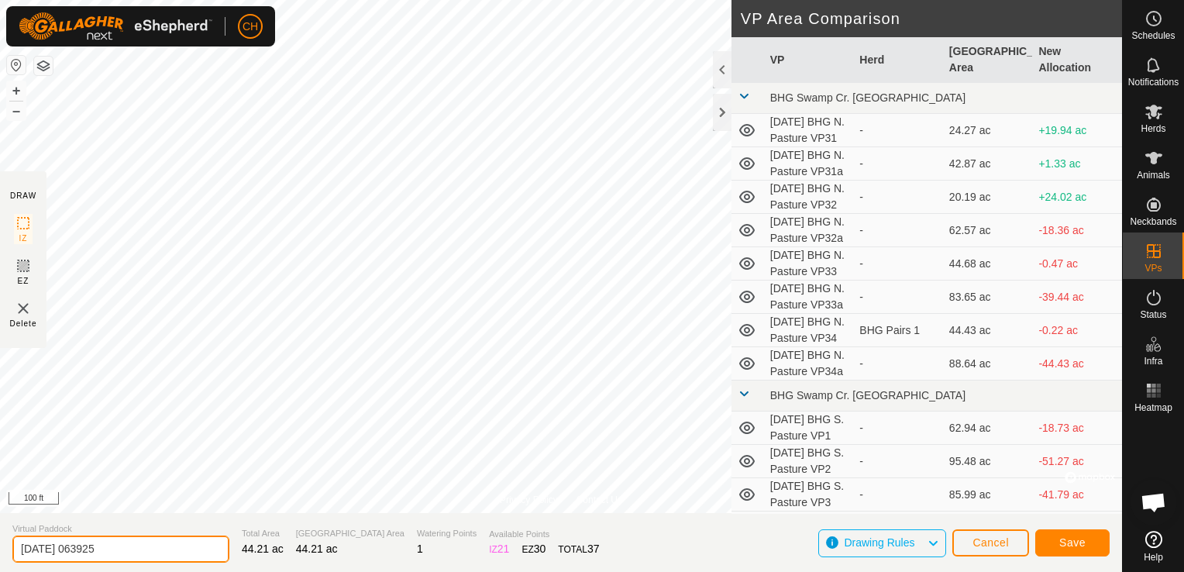
click at [165, 553] on input "[DATE] 063925" at bounding box center [120, 549] width 217 height 27
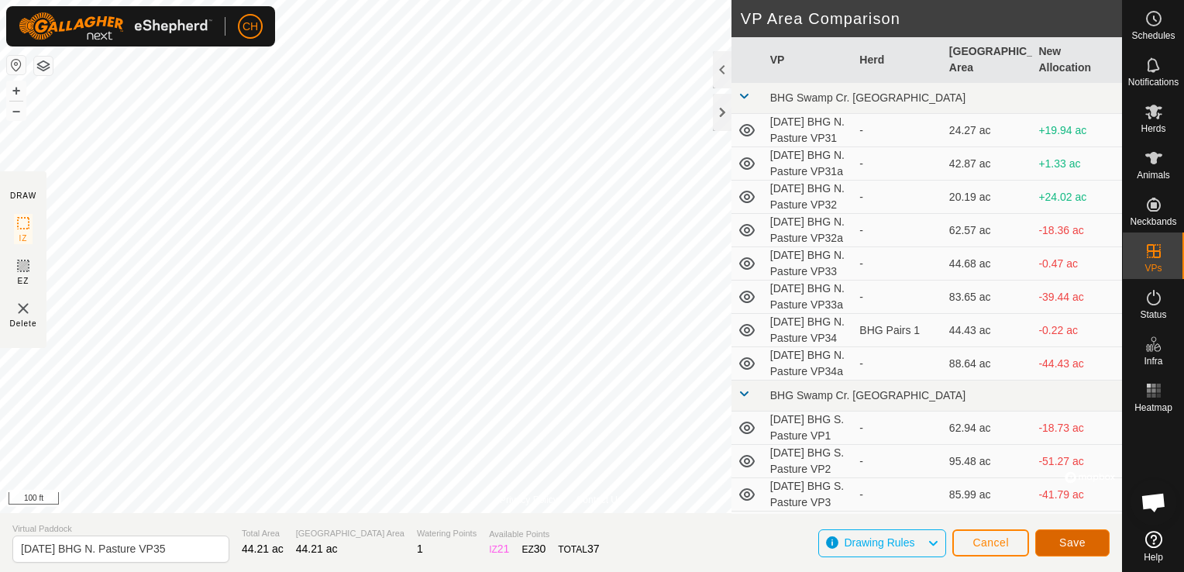
click at [1068, 544] on span "Save" at bounding box center [1072, 542] width 26 height 12
